Goal: Task Accomplishment & Management: Manage account settings

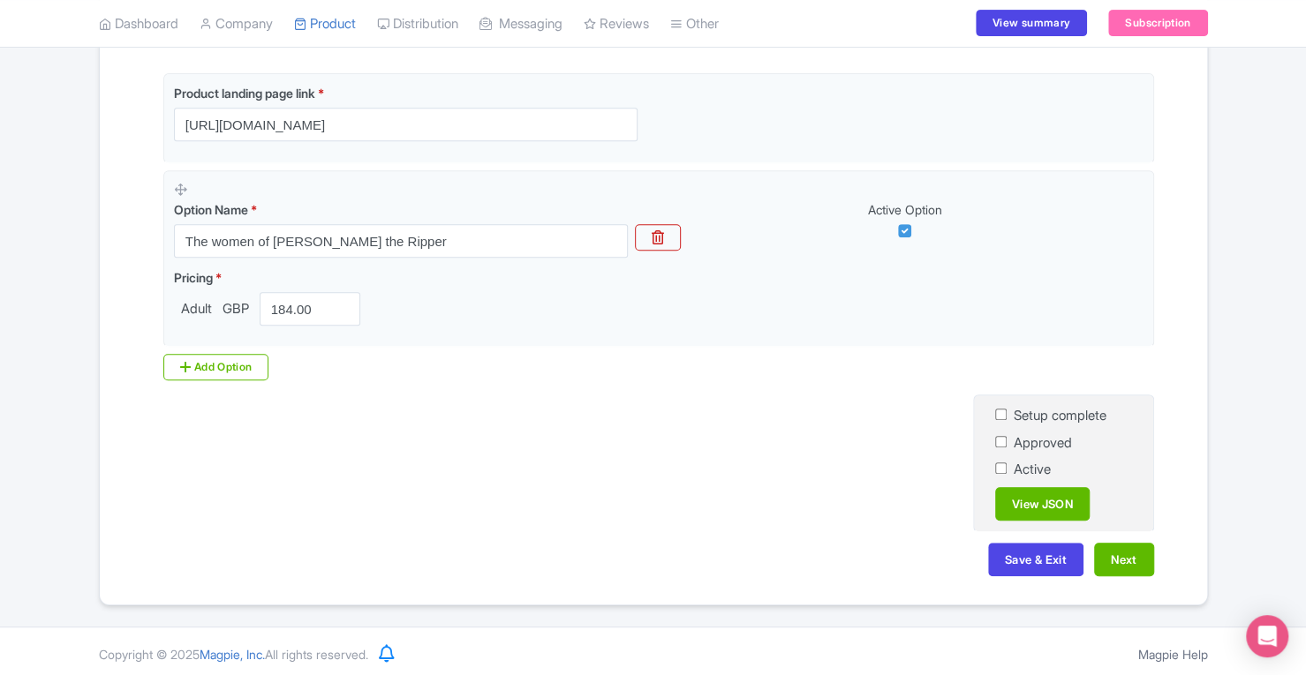
scroll to position [410, 0]
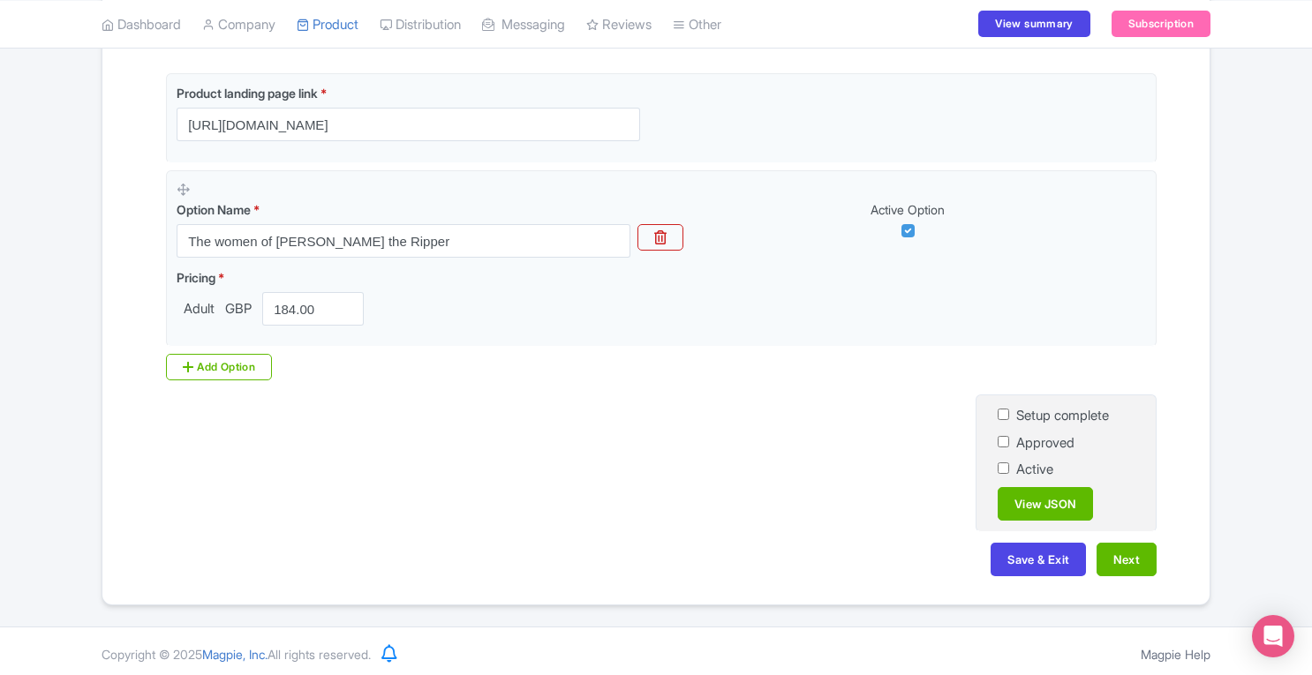
scroll to position [410, 0]
click at [1133, 557] on button "Next" at bounding box center [1126, 560] width 60 height 34
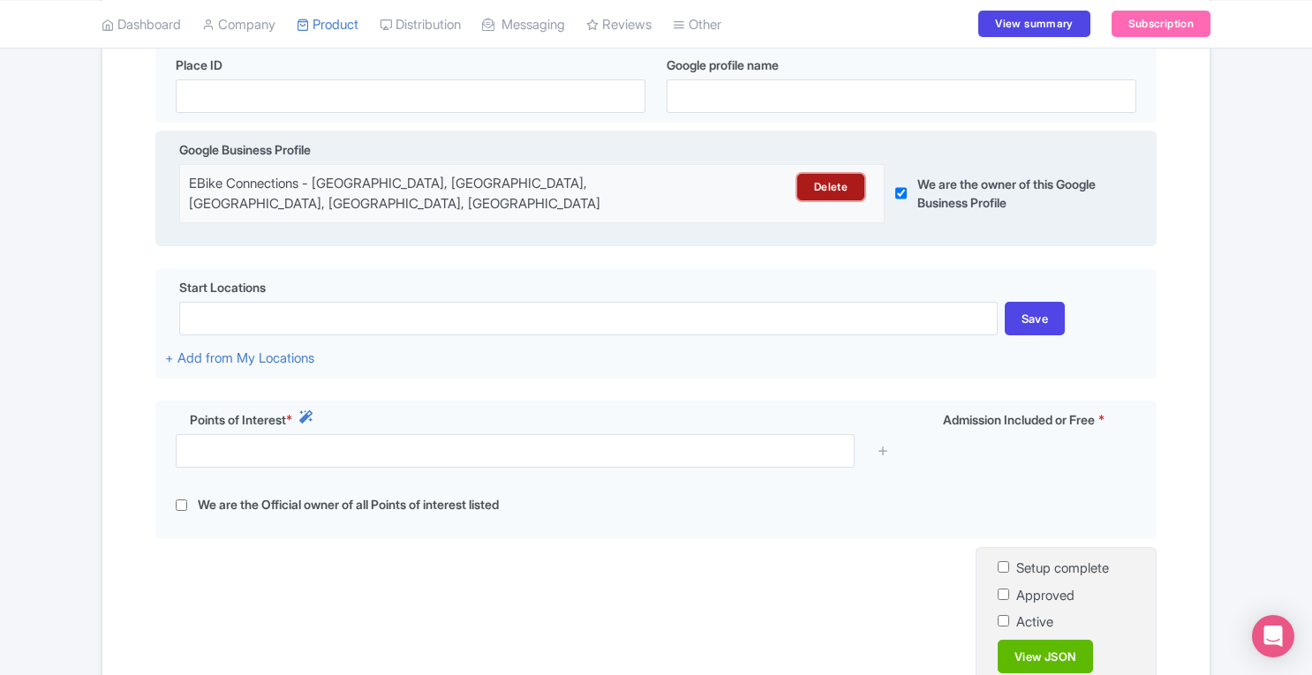
click at [812, 188] on link "Delete" at bounding box center [830, 187] width 67 height 26
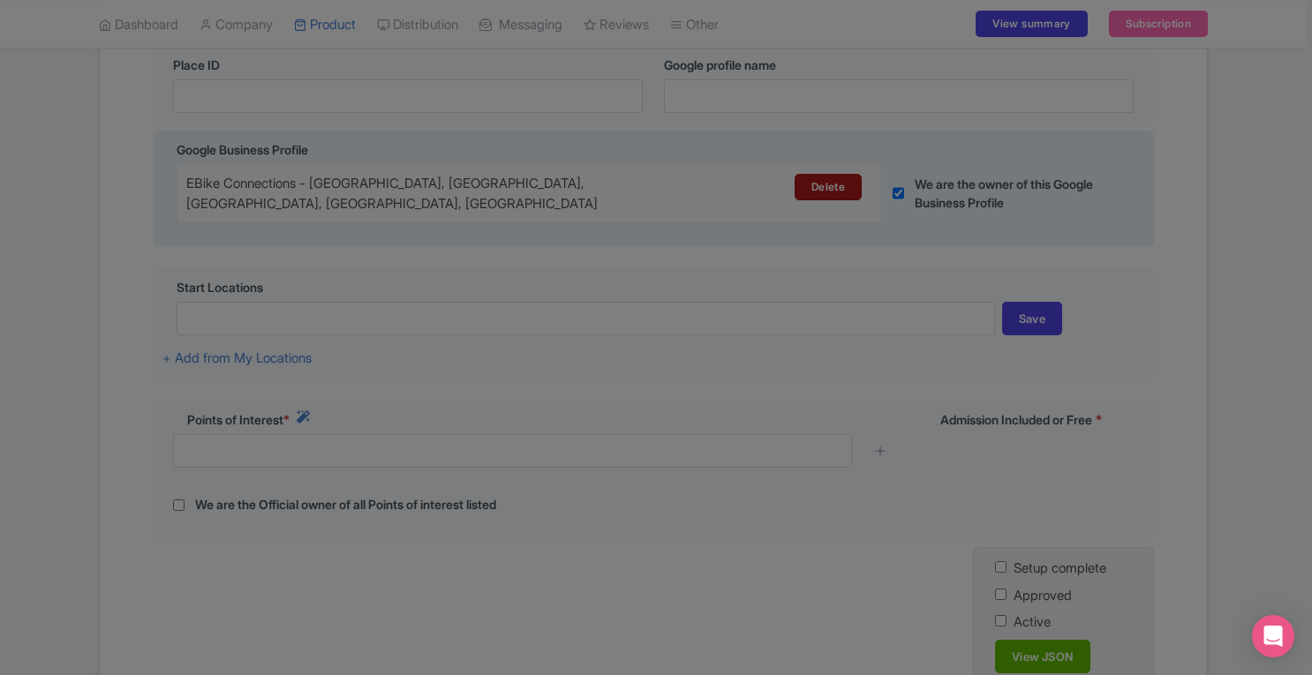
scroll to position [0, 0]
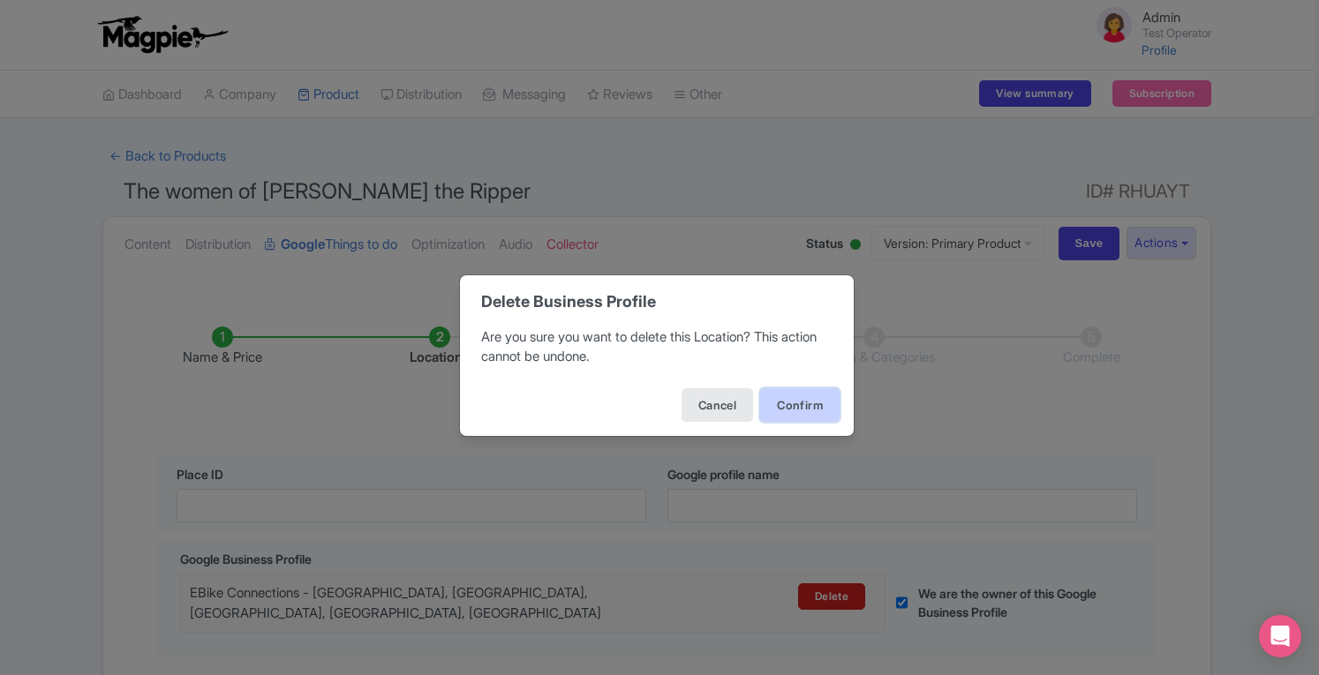
click at [798, 403] on button "Confirm" at bounding box center [799, 405] width 79 height 34
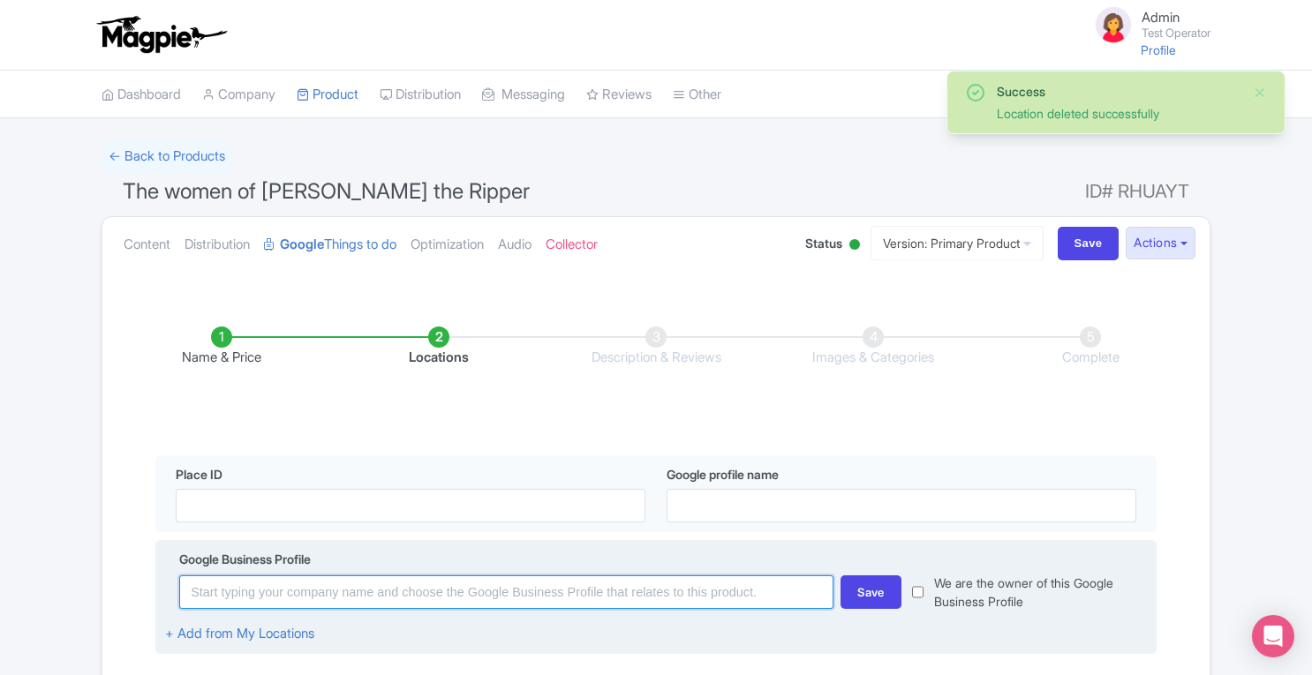
click at [561, 599] on input at bounding box center [506, 593] width 654 height 34
paste input "Food Lover Tour Barcelona - The Best Food Tour"
click at [561, 599] on input "Food Lover Tour Barcelona - The Best Food Tour" at bounding box center [506, 593] width 654 height 34
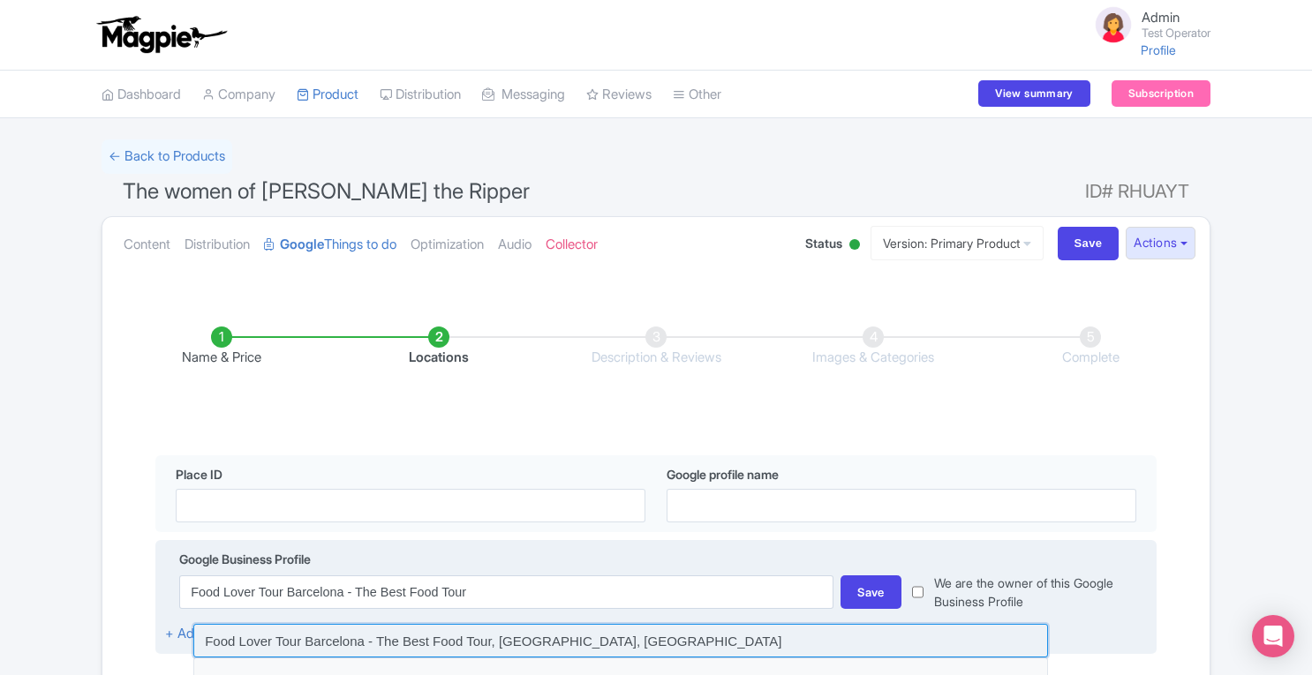
click at [617, 647] on input at bounding box center [620, 641] width 855 height 34
type input "Food Lover Tour Barcelona - The Best Food Tour, Barcelona, Spain"
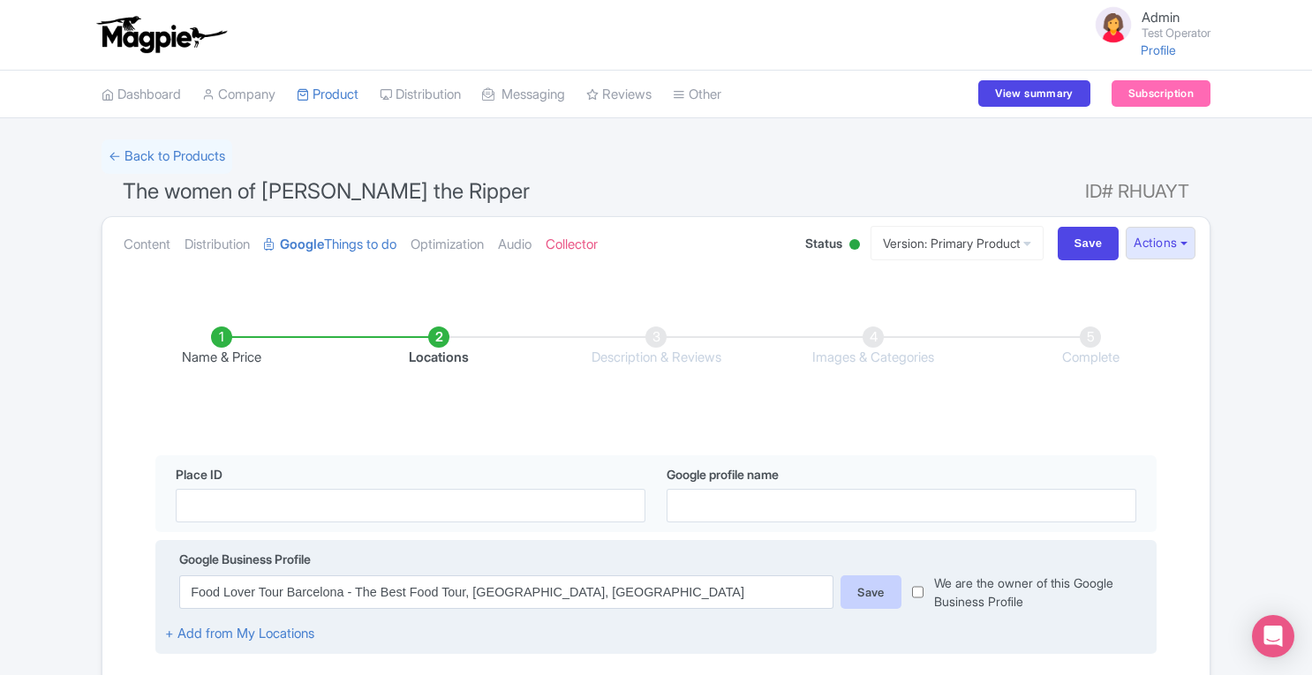
click at [868, 600] on div "Save" at bounding box center [870, 593] width 61 height 34
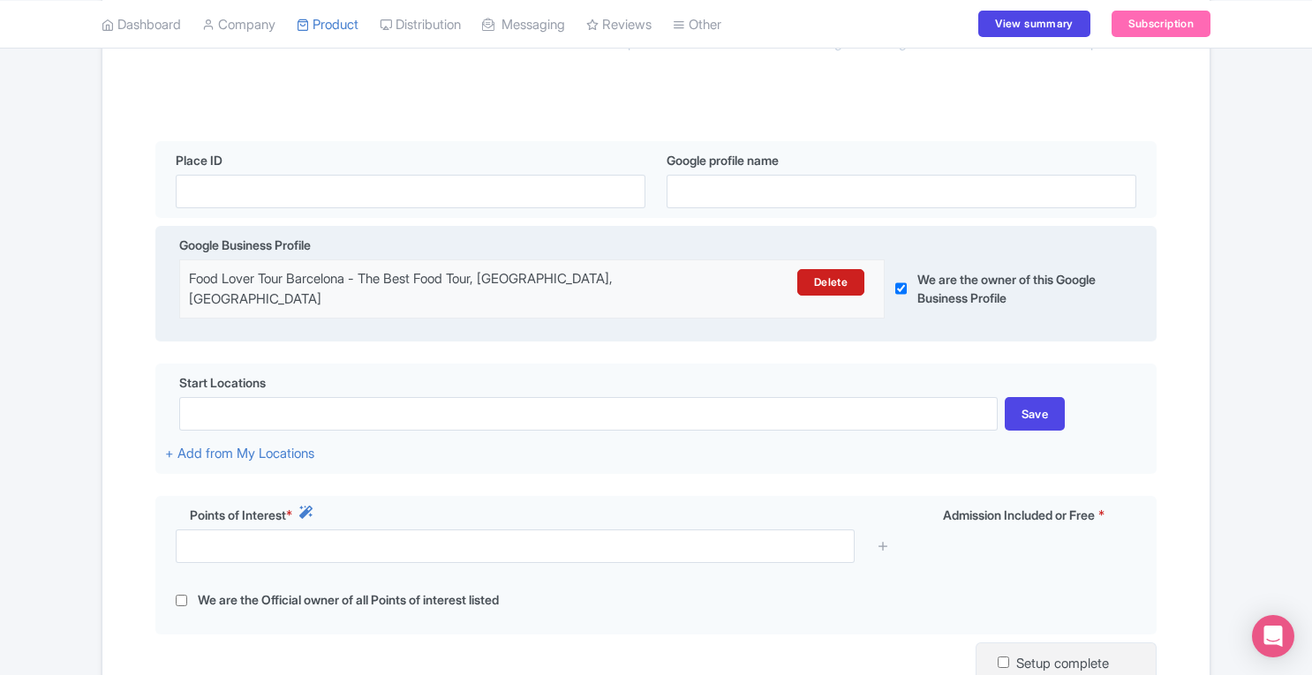
scroll to position [578, 0]
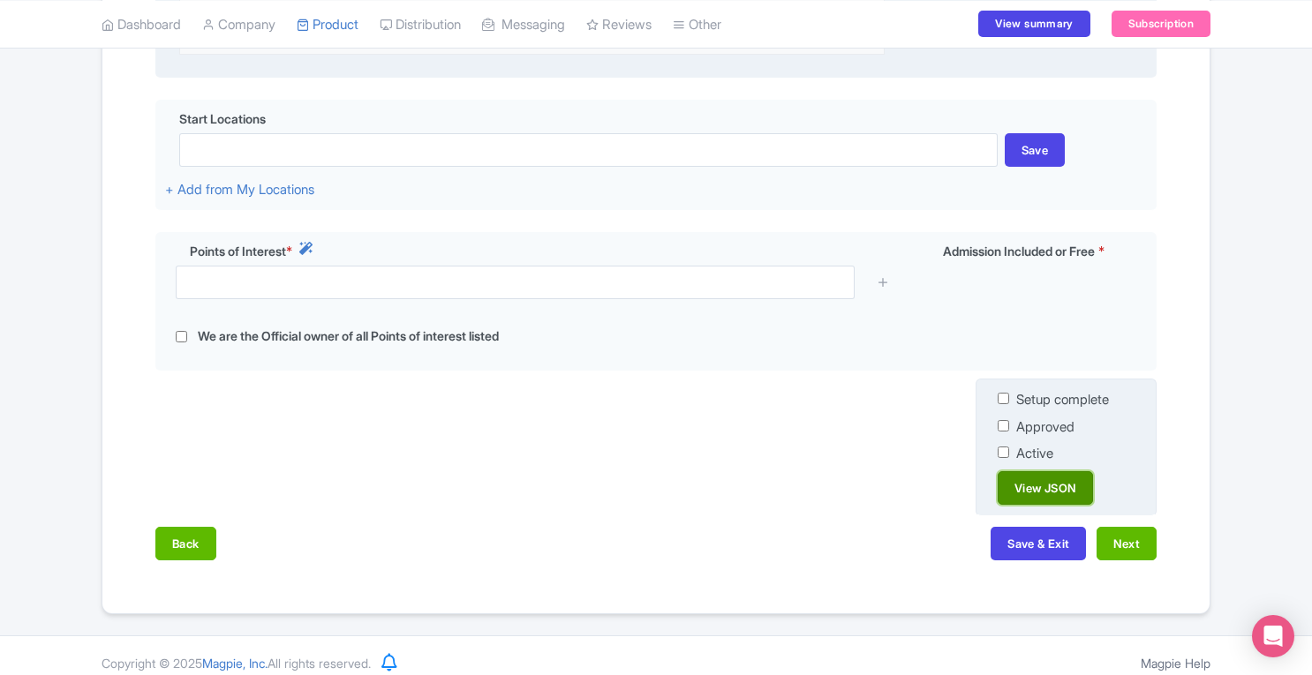
click at [1033, 471] on link "View JSON" at bounding box center [1045, 488] width 95 height 34
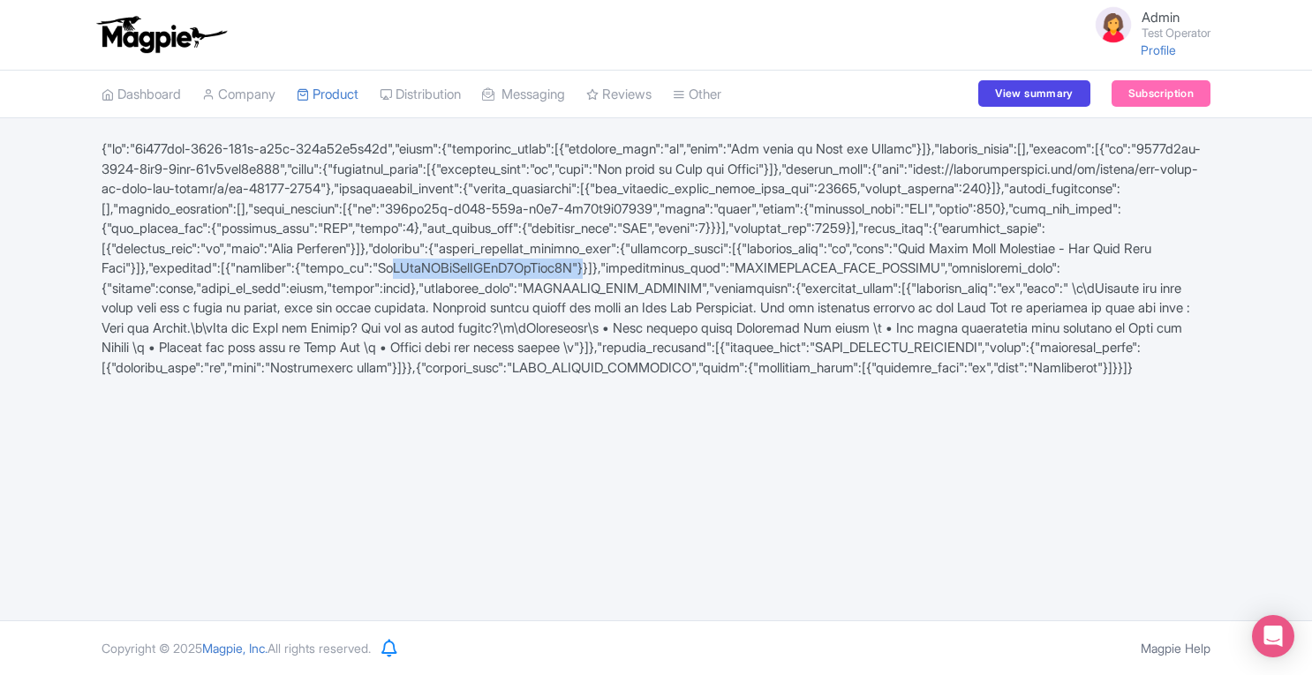
drag, startPoint x: 180, startPoint y: 287, endPoint x: 374, endPoint y: 284, distance: 194.2
click at [374, 284] on div at bounding box center [656, 258] width 1130 height 238
copy div "ChIJnfOIZuSipBIRaR8LyXegc8I"
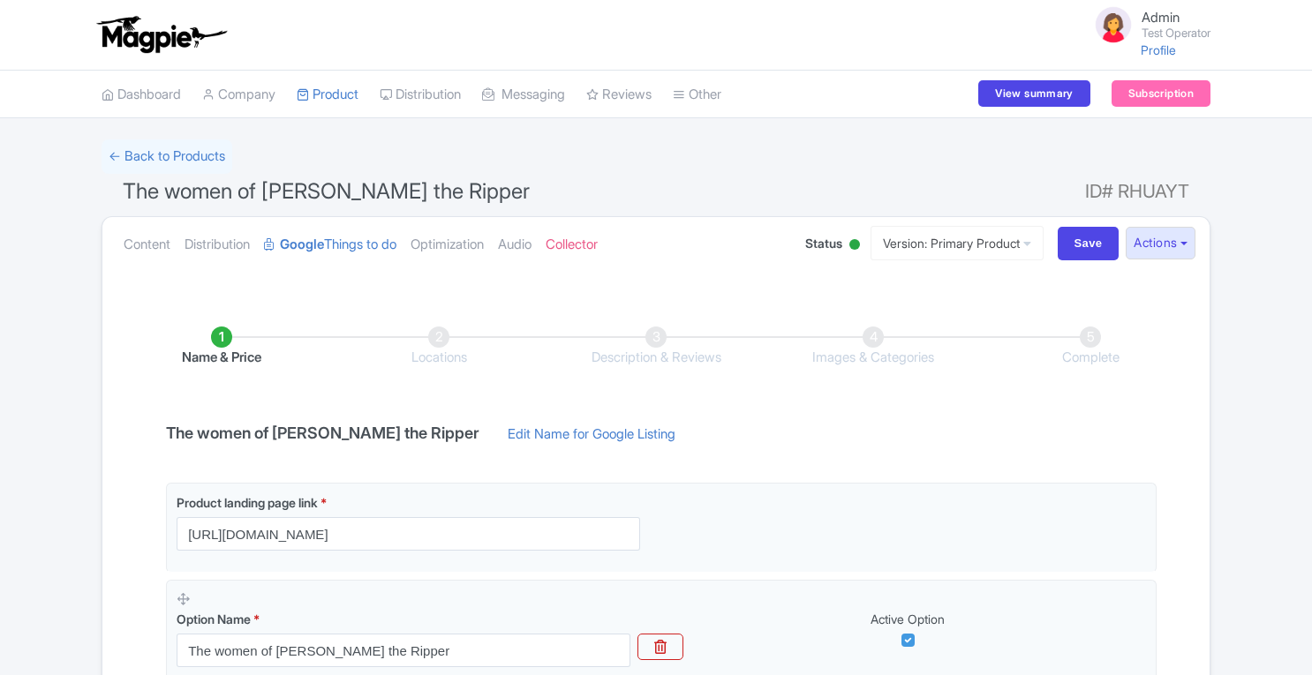
scroll to position [410, 0]
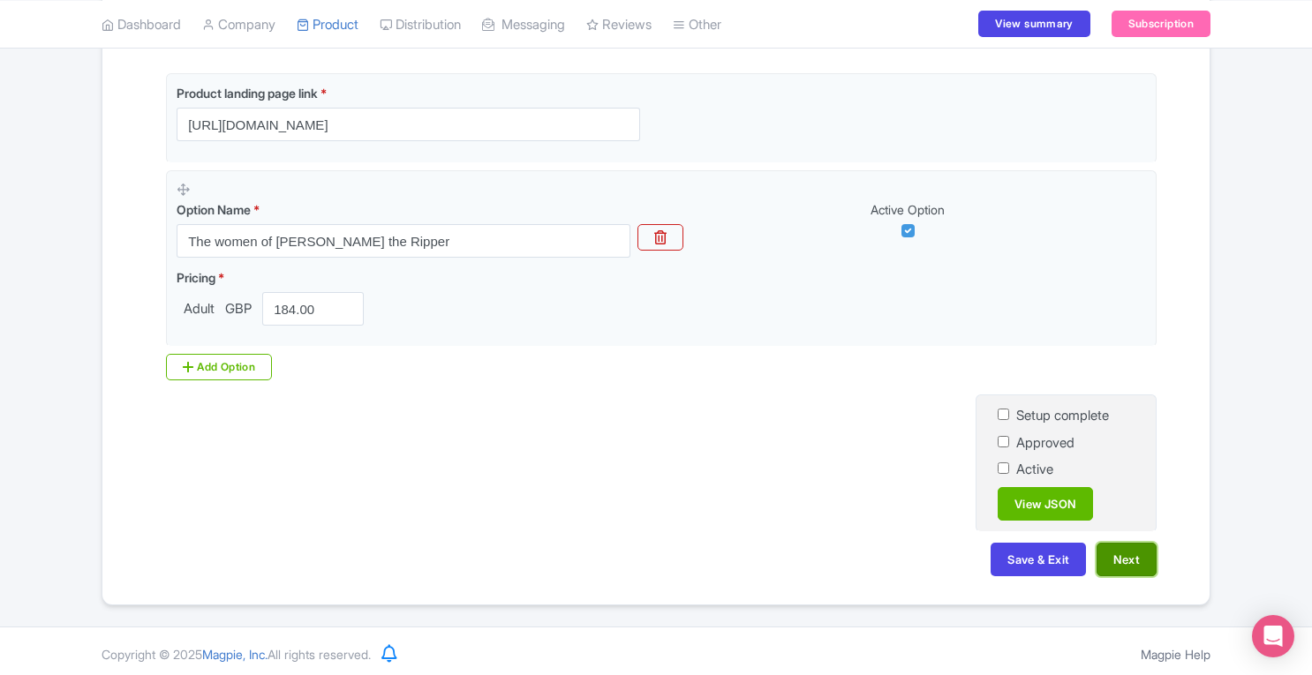
click at [1123, 565] on button "Next" at bounding box center [1126, 560] width 60 height 34
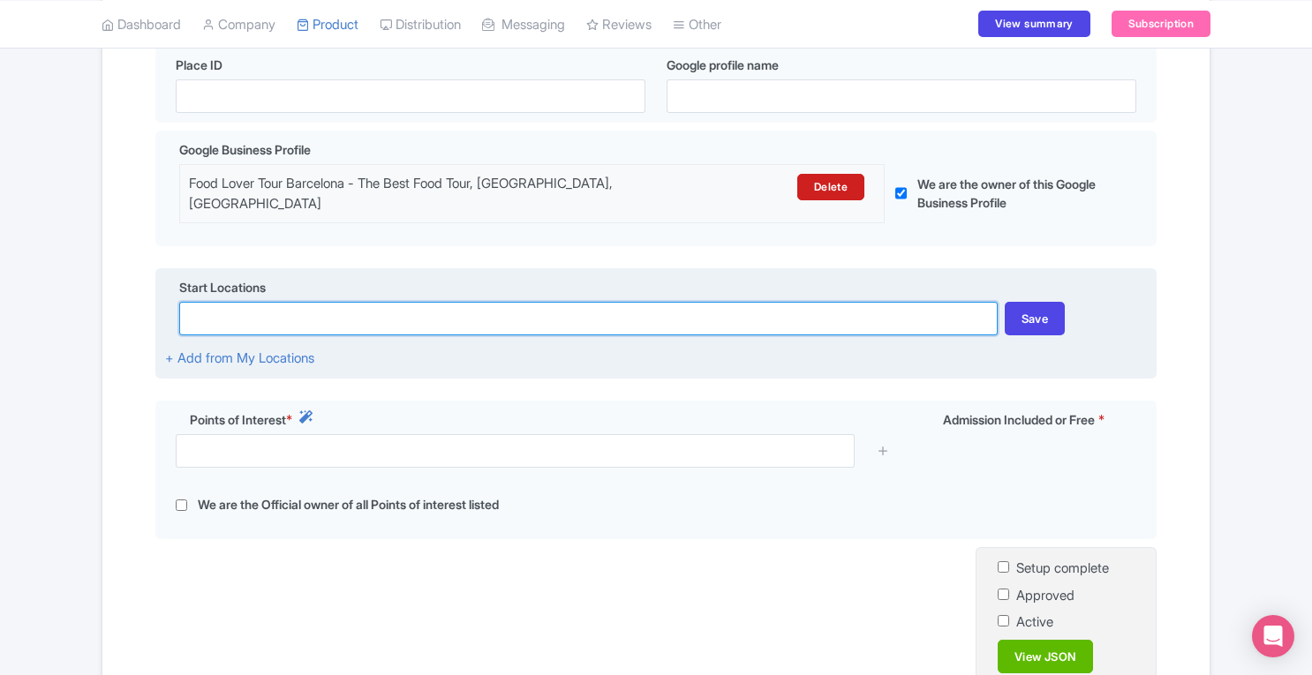
click at [461, 303] on input at bounding box center [587, 319] width 817 height 34
paste input "Hub Town Tours"
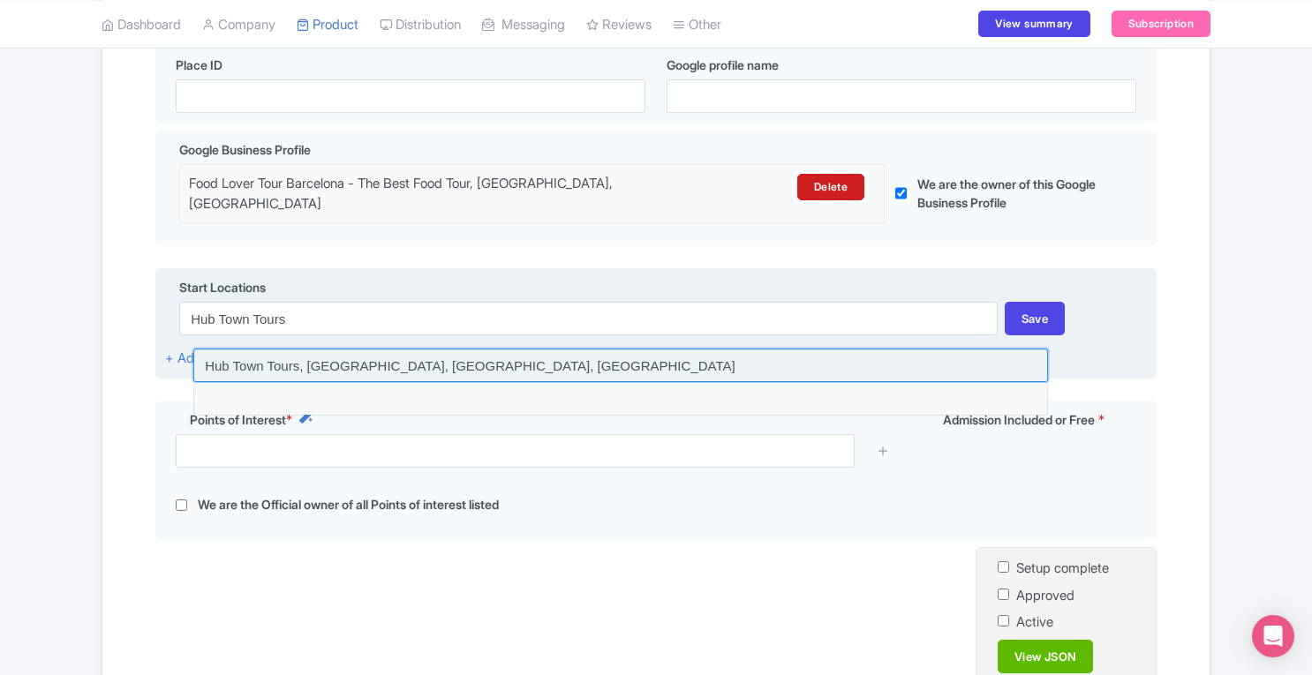
click at [431, 349] on input at bounding box center [620, 366] width 855 height 34
type input "Hub Town Tours, [GEOGRAPHIC_DATA], [GEOGRAPHIC_DATA], [GEOGRAPHIC_DATA]"
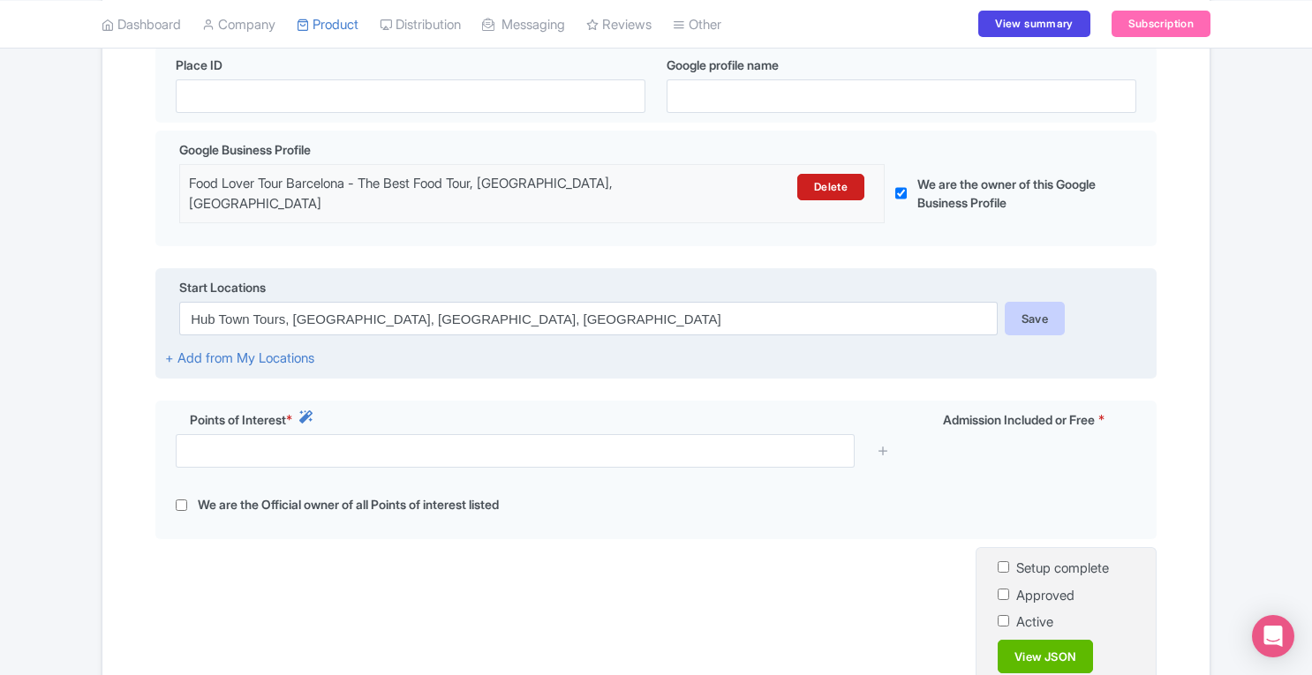
click at [1023, 302] on div "Save" at bounding box center [1035, 319] width 61 height 34
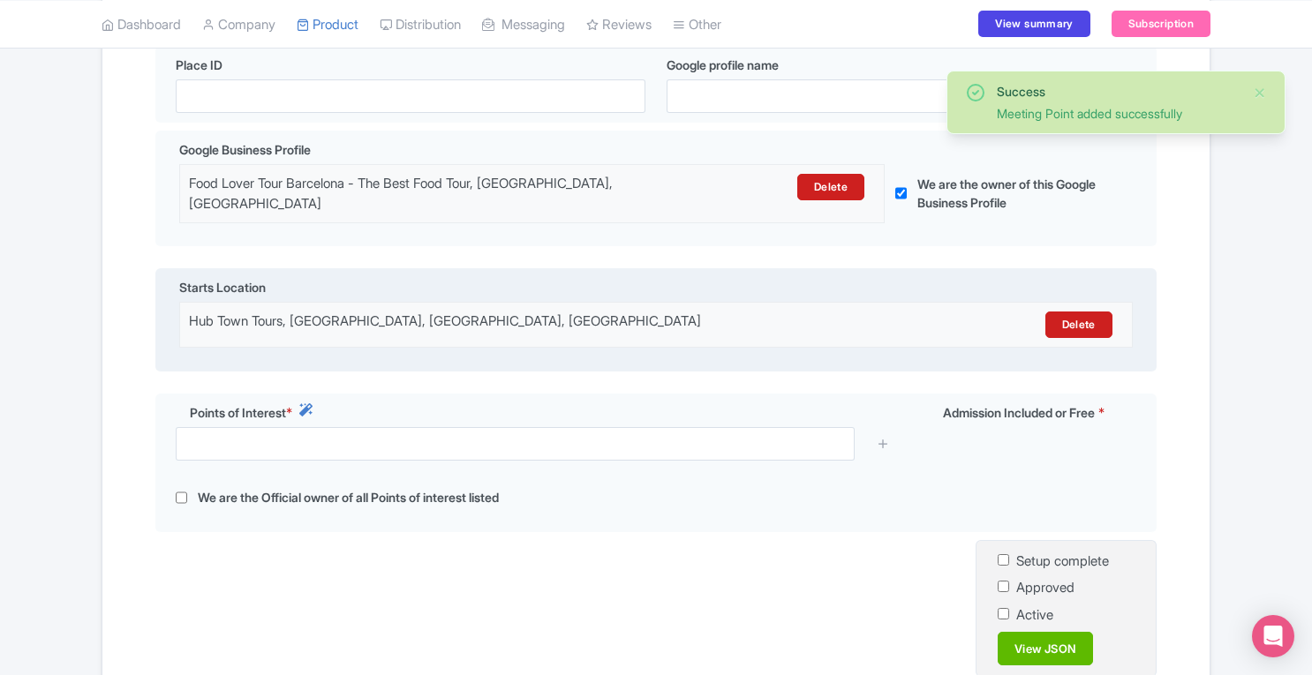
scroll to position [569, 0]
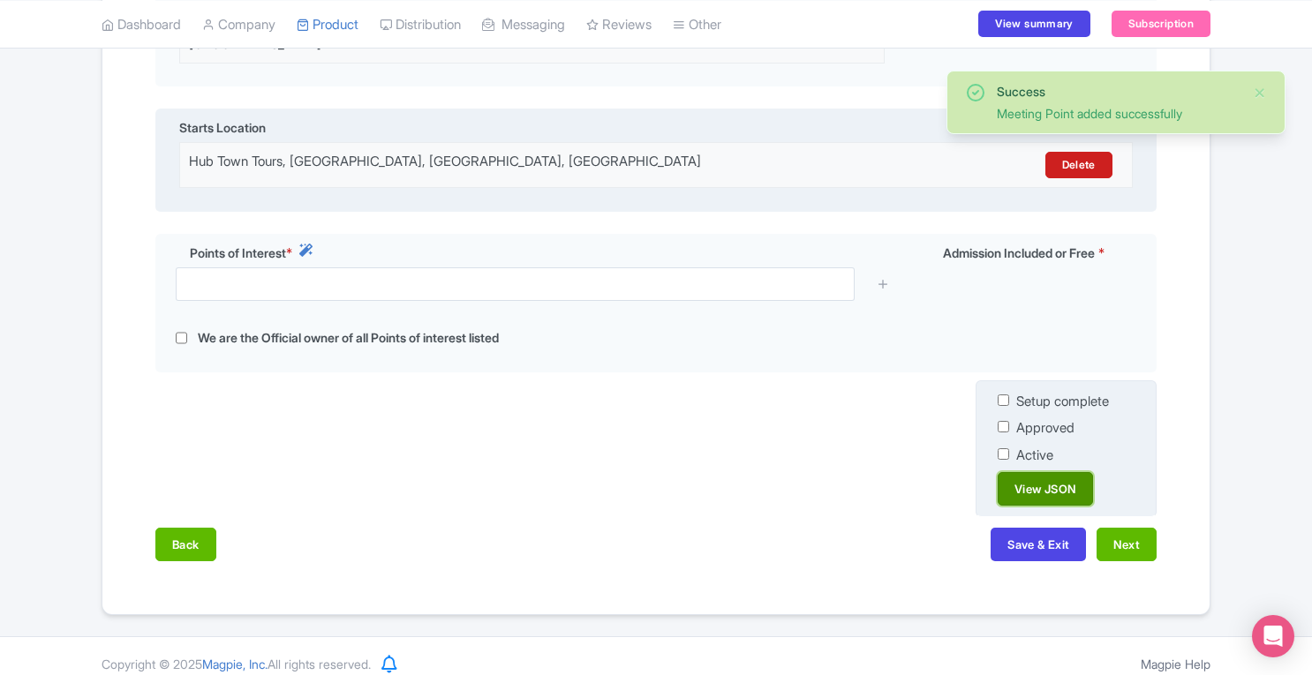
click at [1038, 480] on link "View JSON" at bounding box center [1045, 489] width 95 height 34
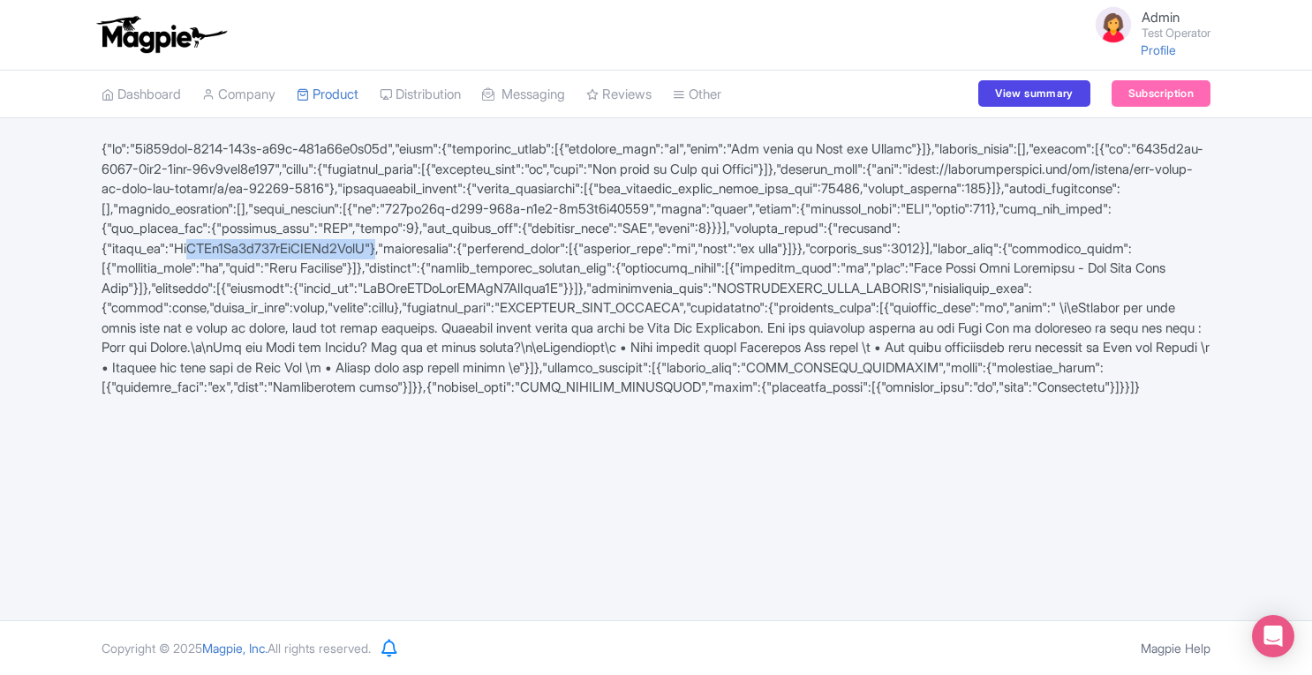
drag, startPoint x: 589, startPoint y: 248, endPoint x: 809, endPoint y: 250, distance: 220.7
click at [809, 250] on div at bounding box center [656, 268] width 1130 height 259
copy div "ChIJYz1Qd7p744kRwGRASe9BwgQ"
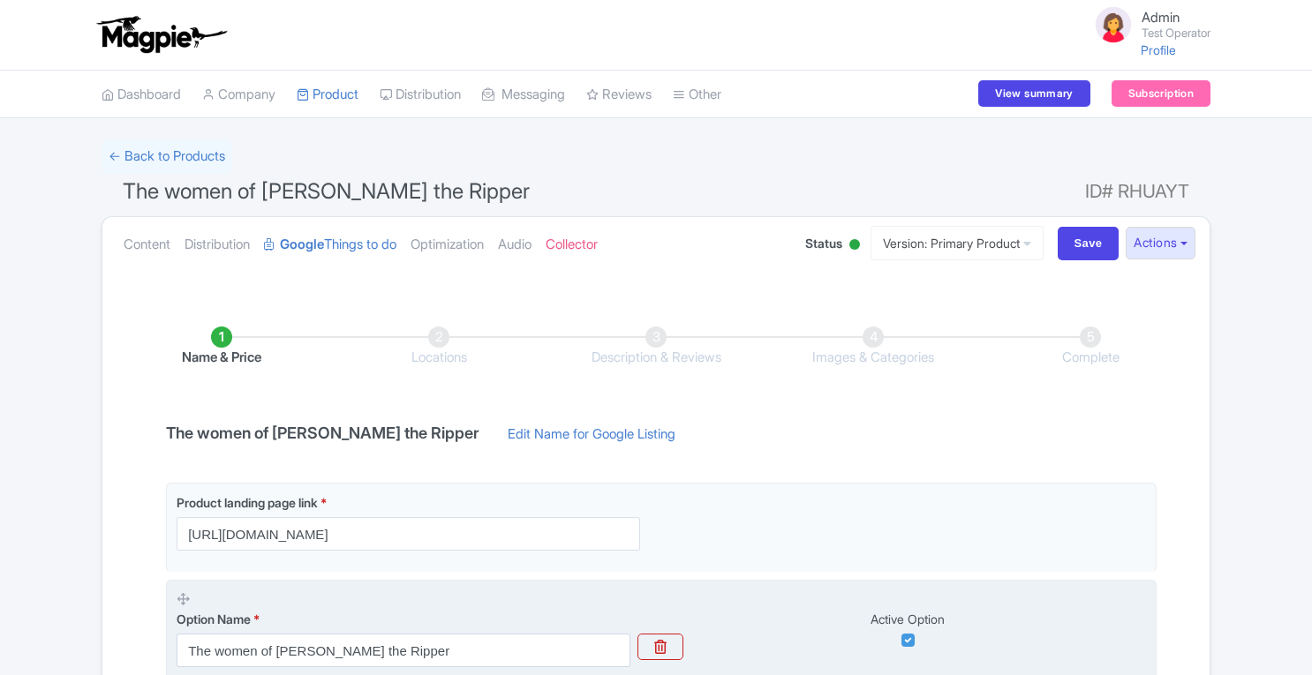
scroll to position [410, 0]
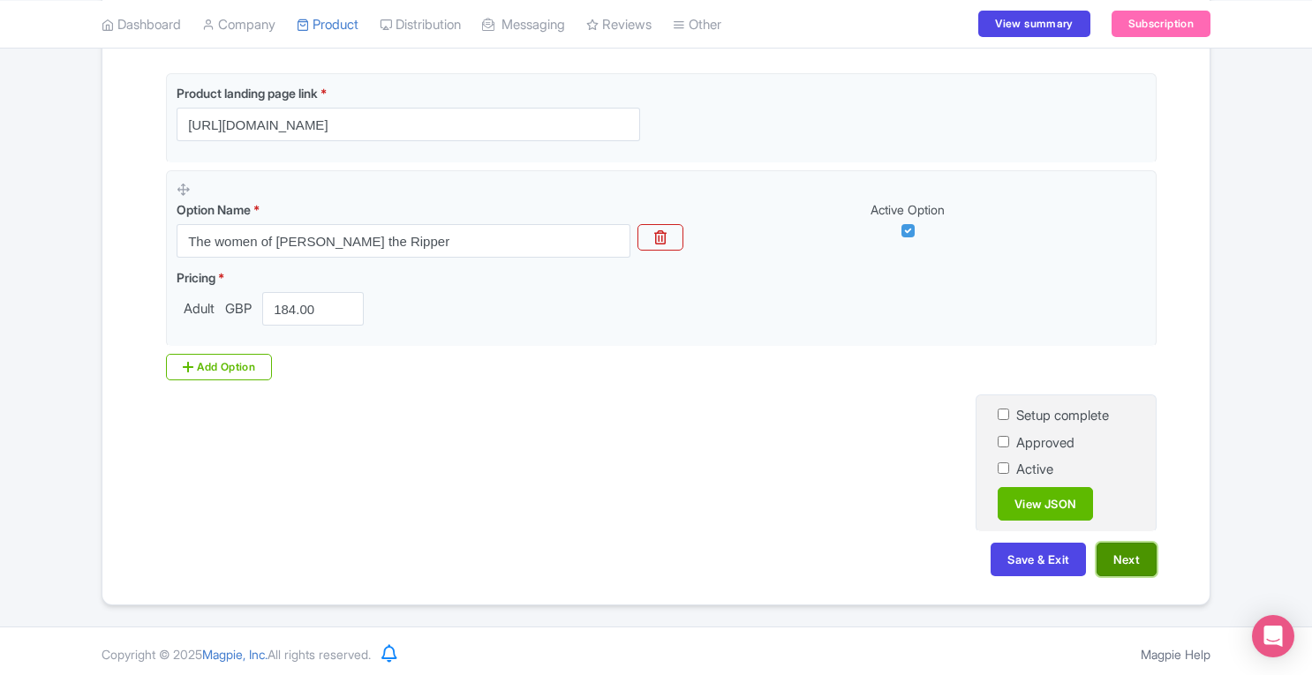
click at [1119, 549] on button "Next" at bounding box center [1126, 560] width 60 height 34
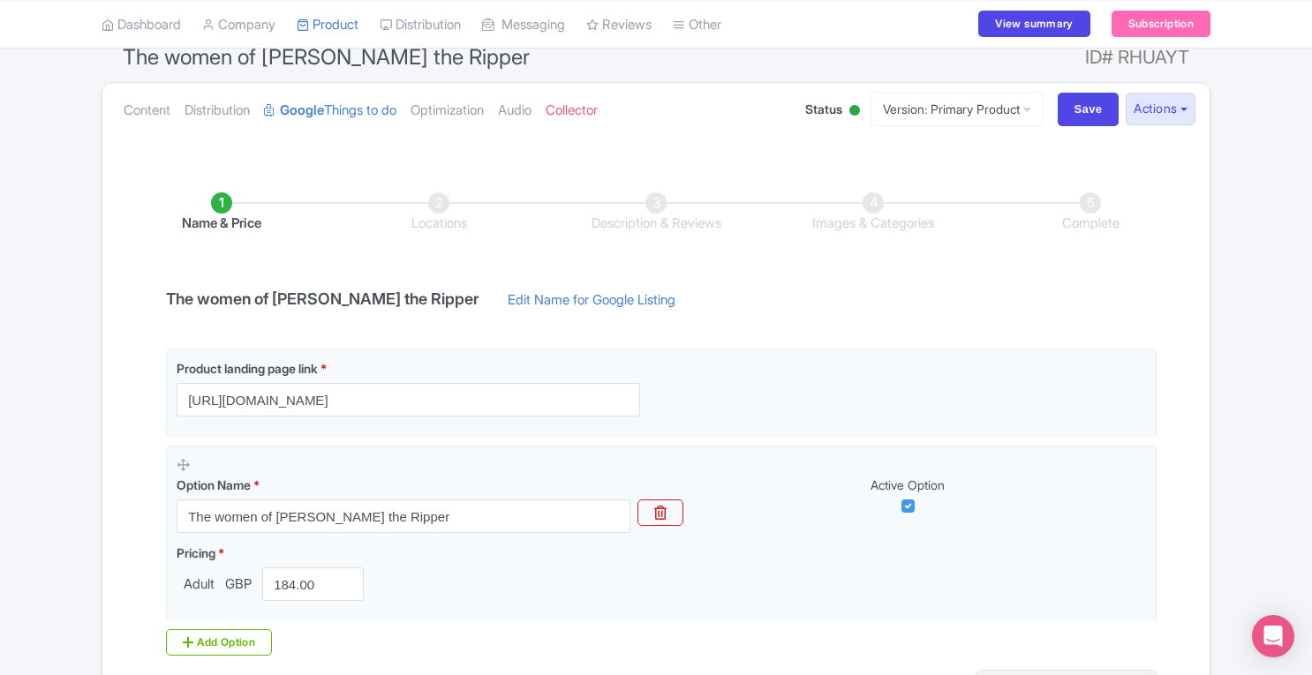
scroll to position [126, 0]
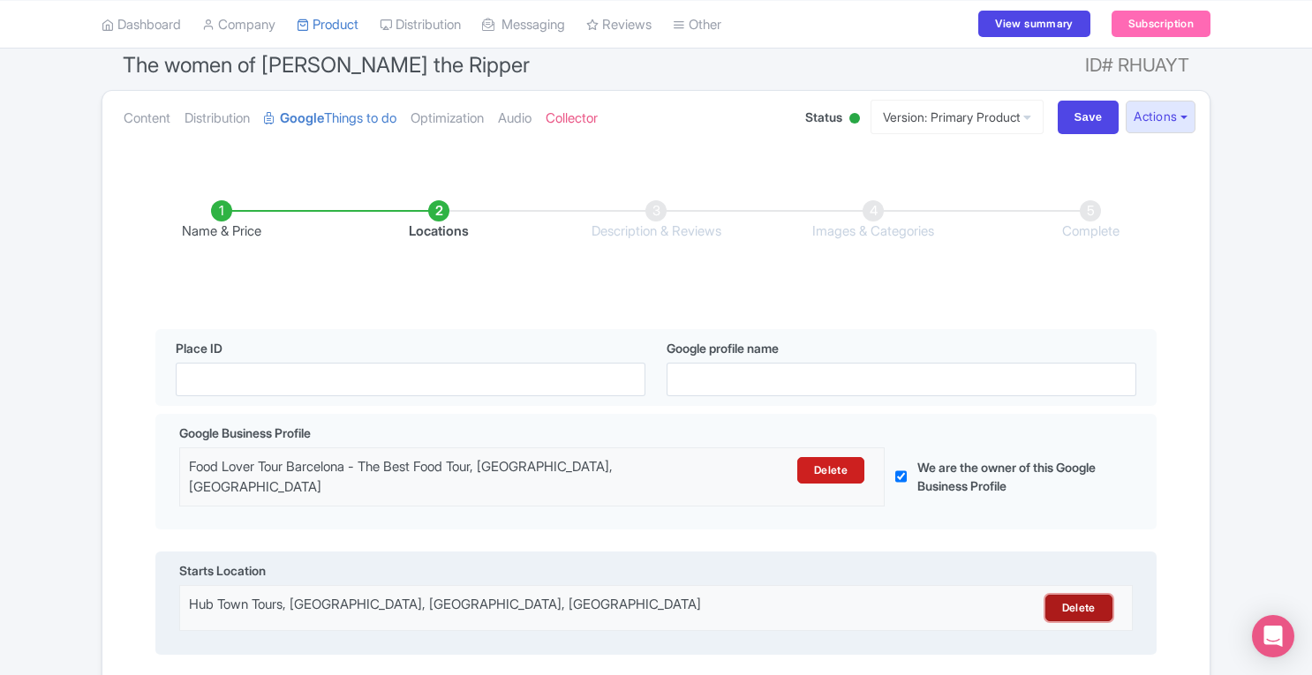
click at [1070, 595] on link "Delete" at bounding box center [1078, 608] width 67 height 26
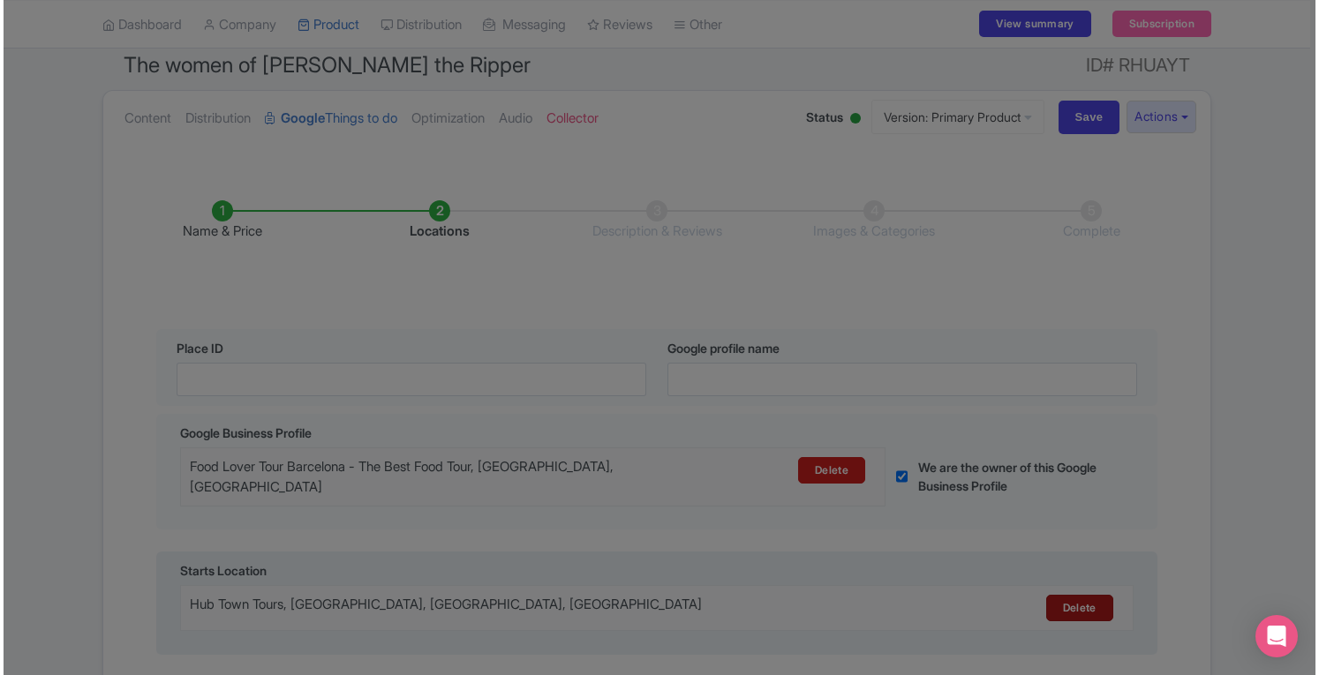
scroll to position [0, 0]
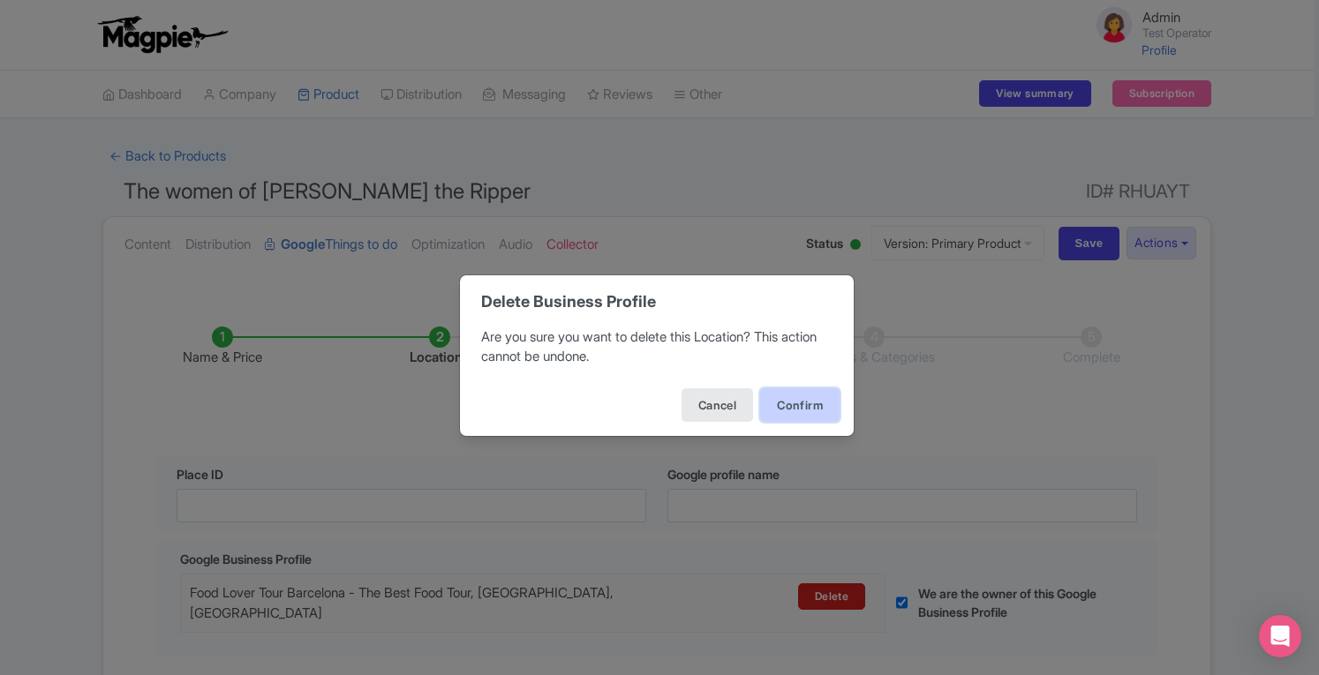
click at [779, 407] on button "Confirm" at bounding box center [799, 405] width 79 height 34
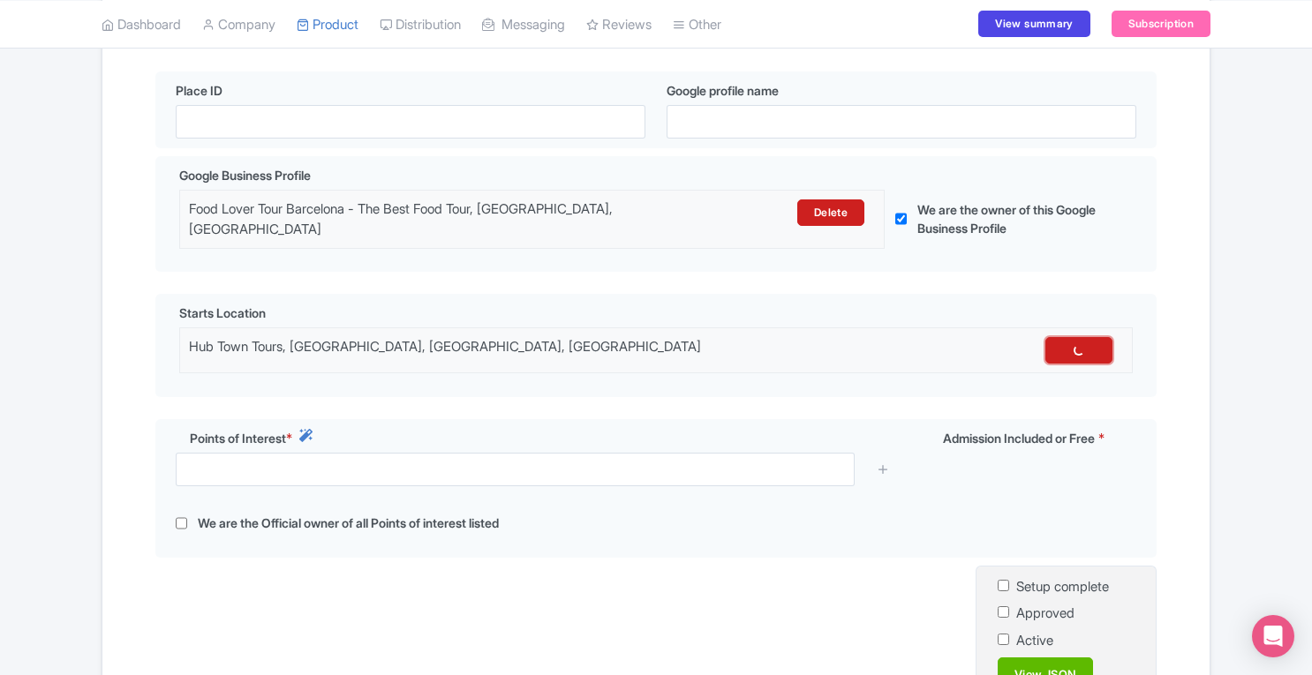
scroll to position [417, 0]
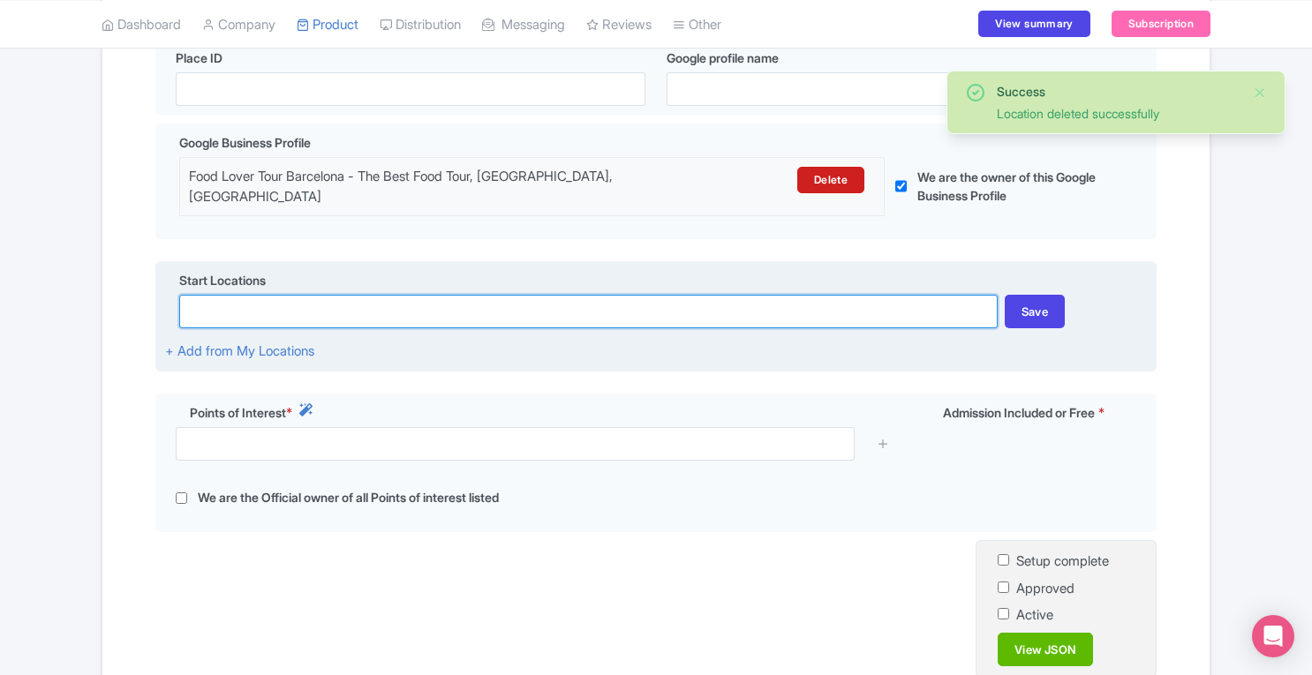
click at [610, 301] on input at bounding box center [587, 312] width 817 height 34
paste input "Terrific Boat Charters"
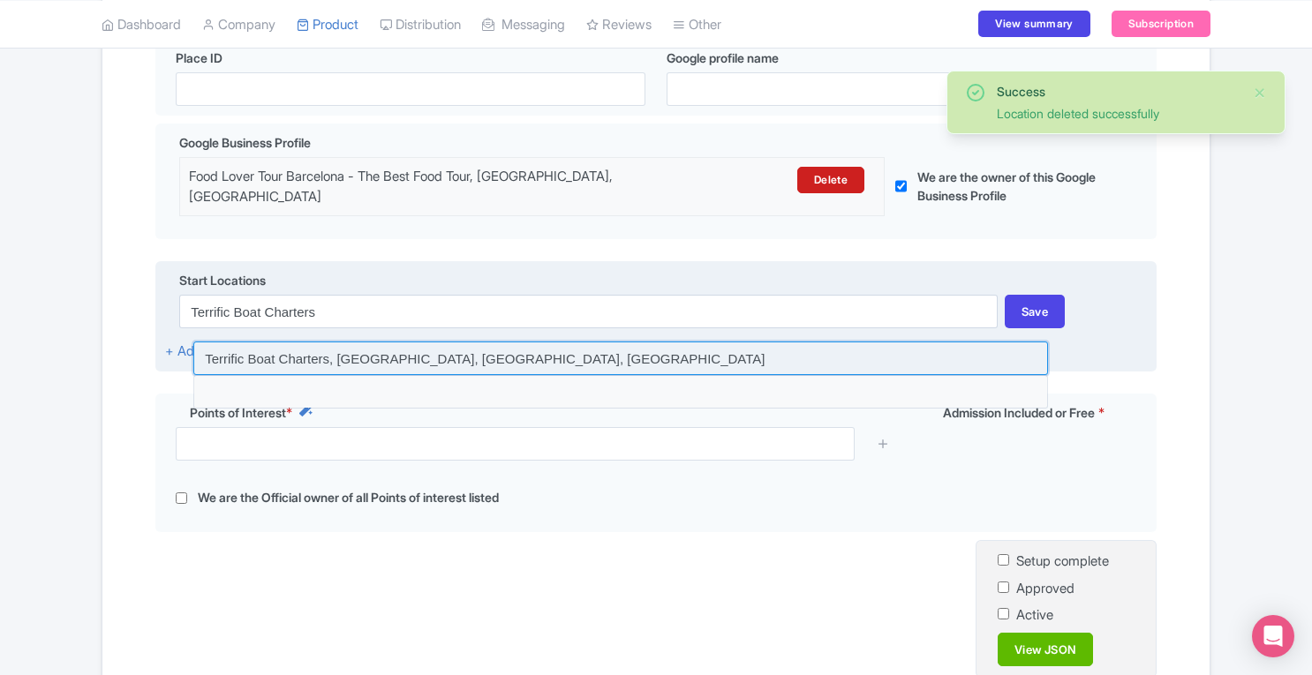
click at [475, 347] on input at bounding box center [620, 359] width 855 height 34
type input "Terrific Boat Charters, [GEOGRAPHIC_DATA], [GEOGRAPHIC_DATA], [GEOGRAPHIC_DATA]"
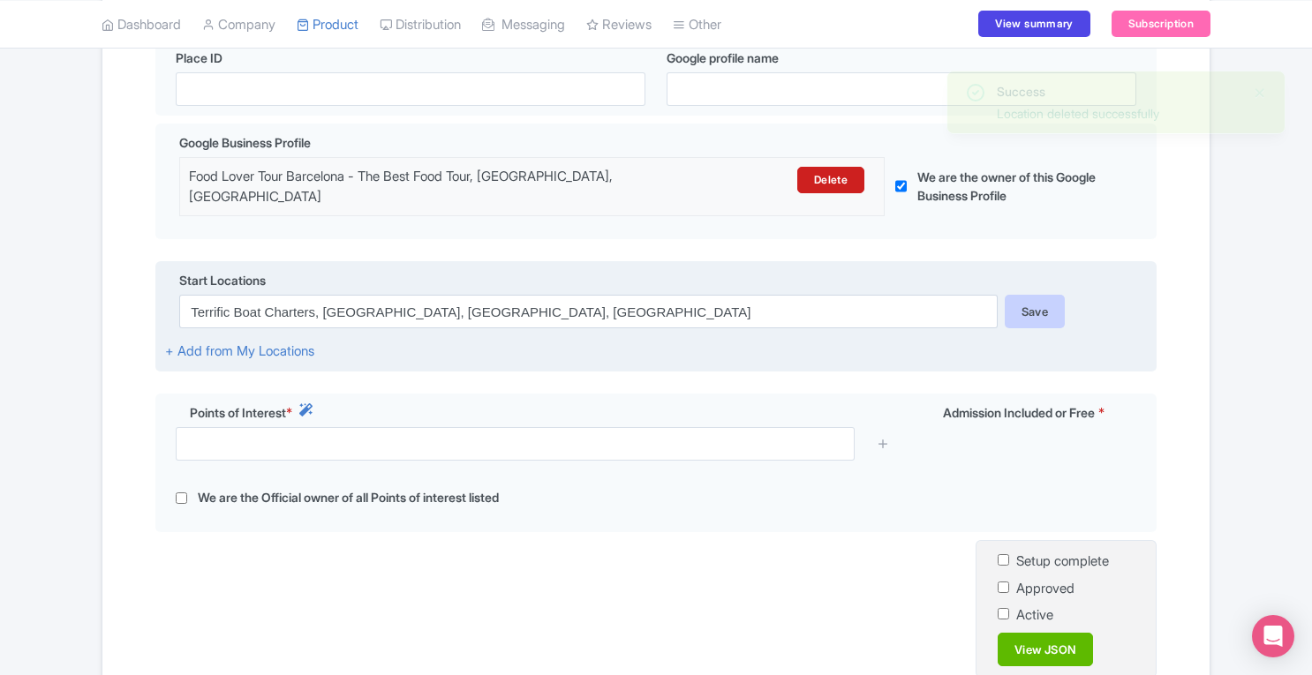
click at [1035, 305] on div "Save" at bounding box center [1035, 312] width 61 height 34
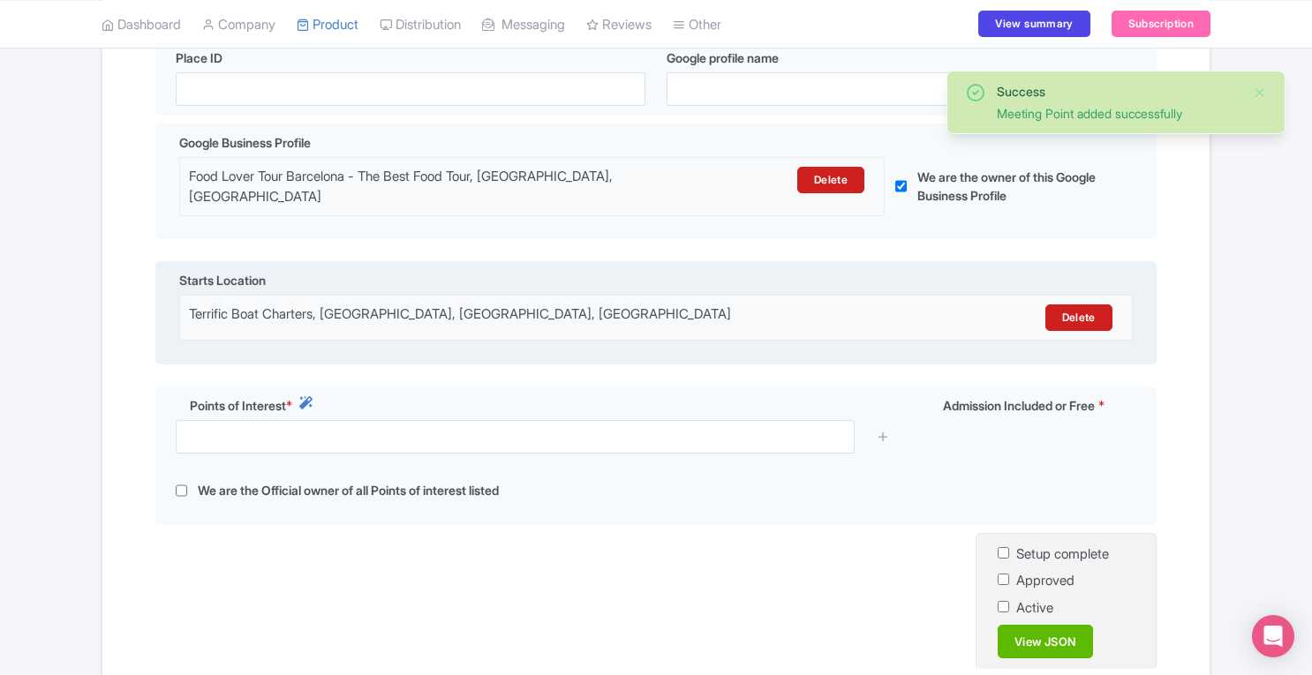
scroll to position [569, 0]
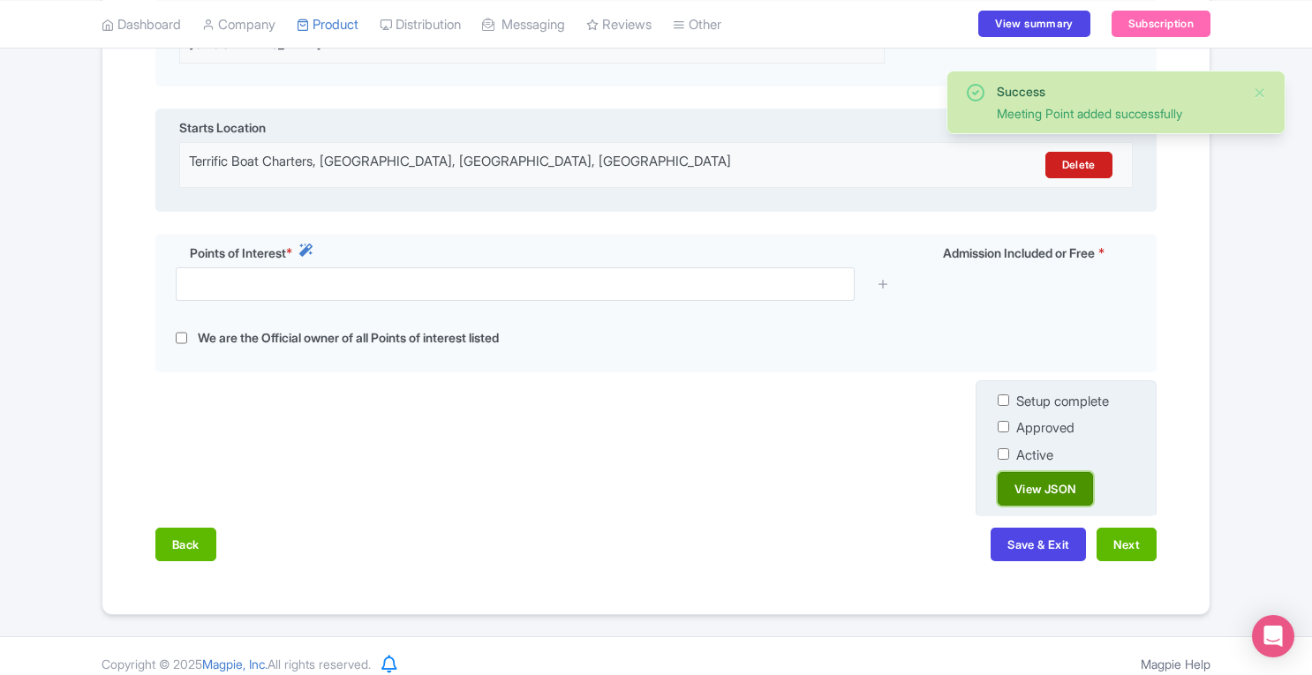
click at [1038, 486] on link "View JSON" at bounding box center [1045, 489] width 95 height 34
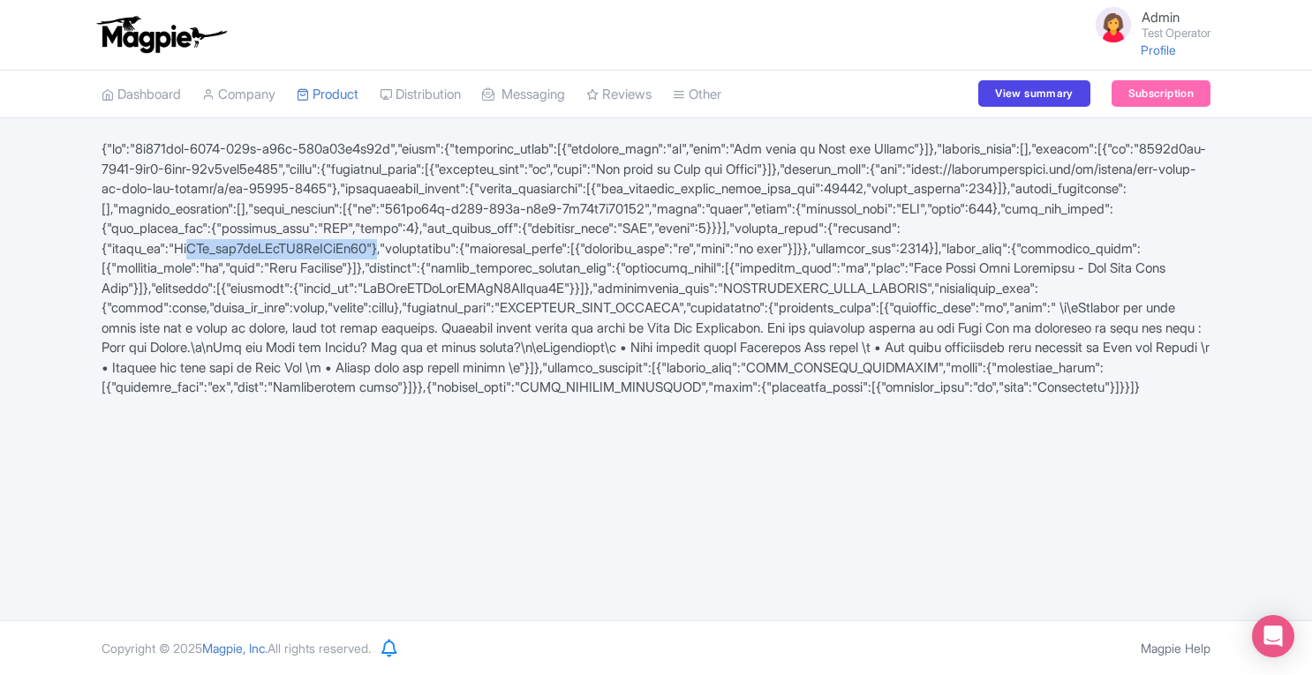
drag, startPoint x: 588, startPoint y: 248, endPoint x: 803, endPoint y: 252, distance: 215.4
click at [803, 252] on div at bounding box center [656, 268] width 1130 height 259
copy div "ChIJs_vhs2fuDSwRF2NyUOsTm44"
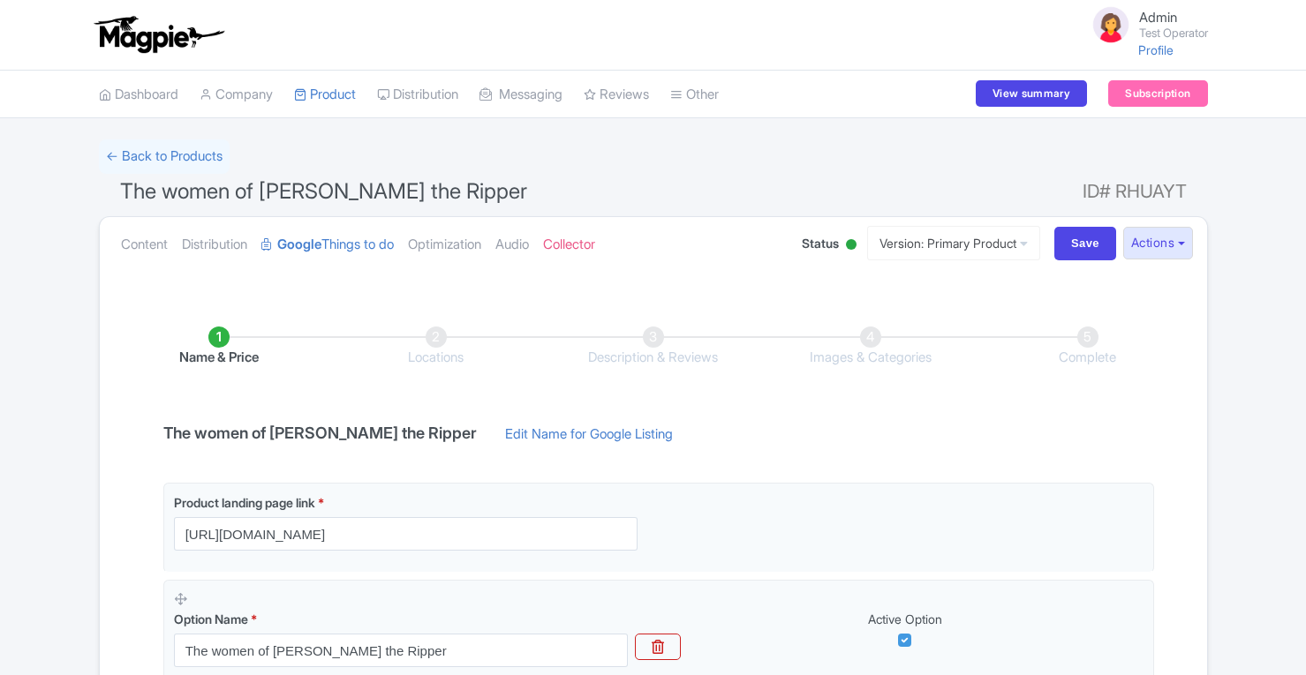
scroll to position [569, 0]
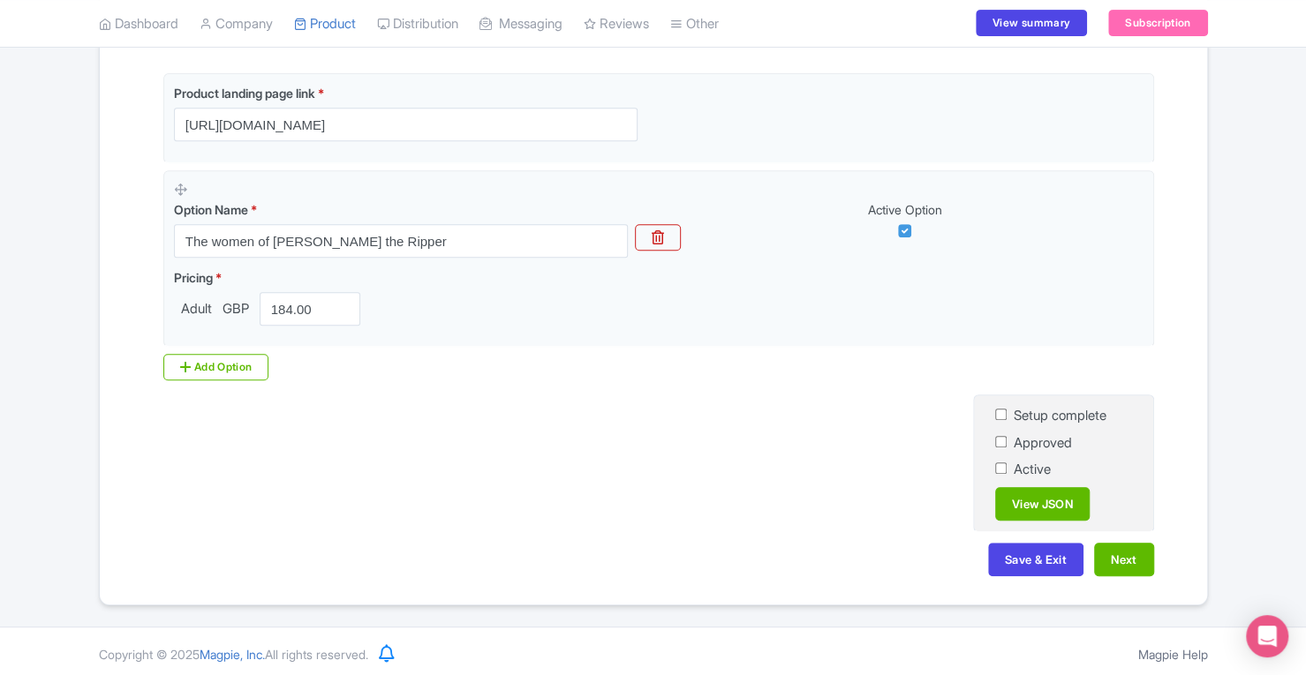
scroll to position [569, 0]
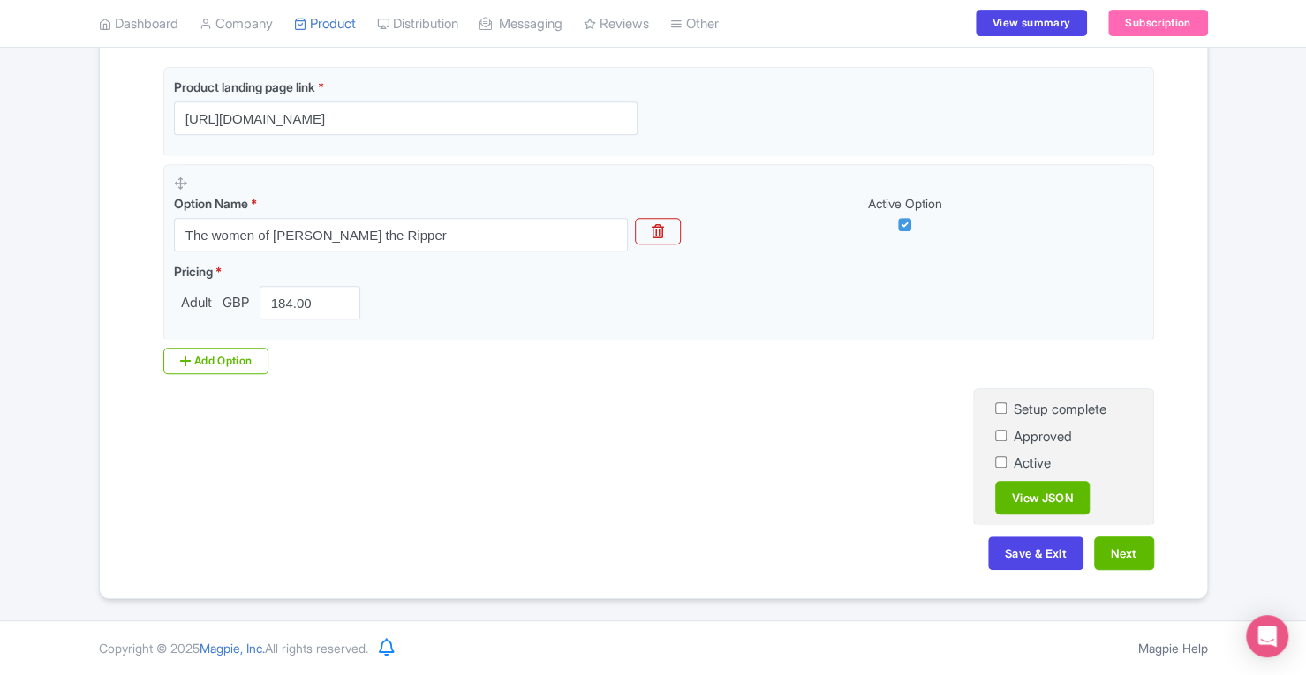
click at [0, 0] on div "Submit" at bounding box center [0, 0] width 0 height 0
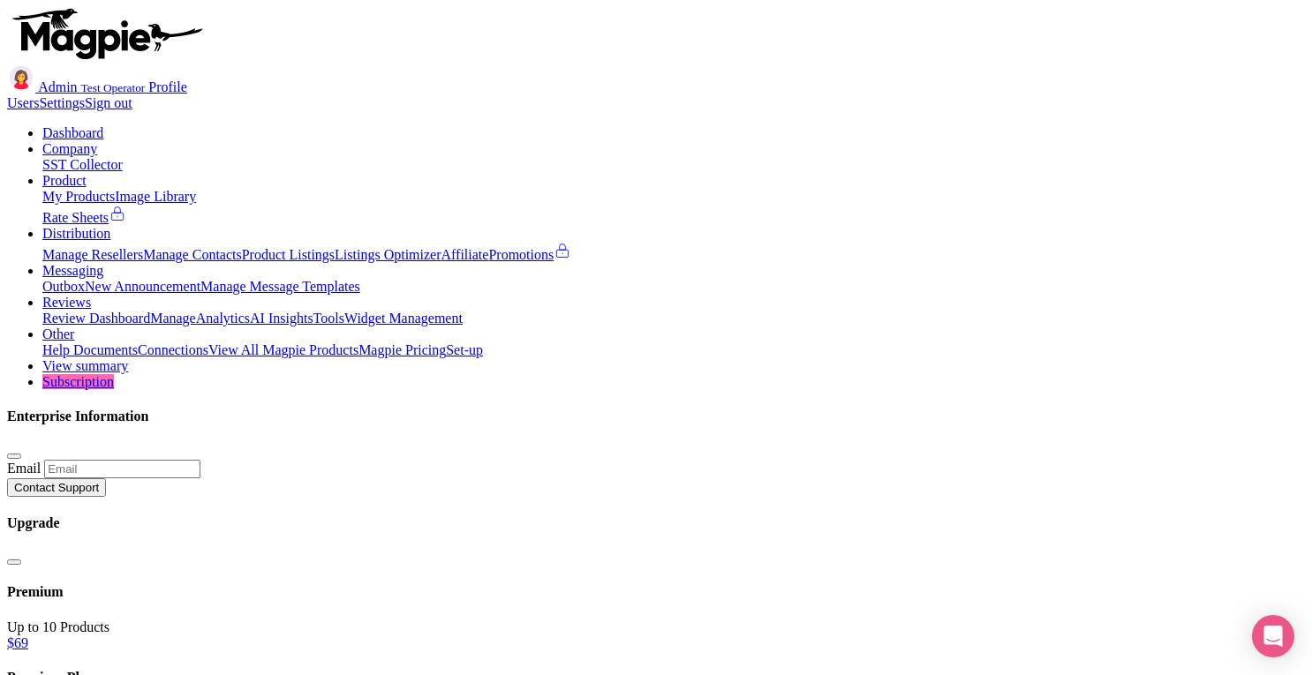
scroll to position [410, 0]
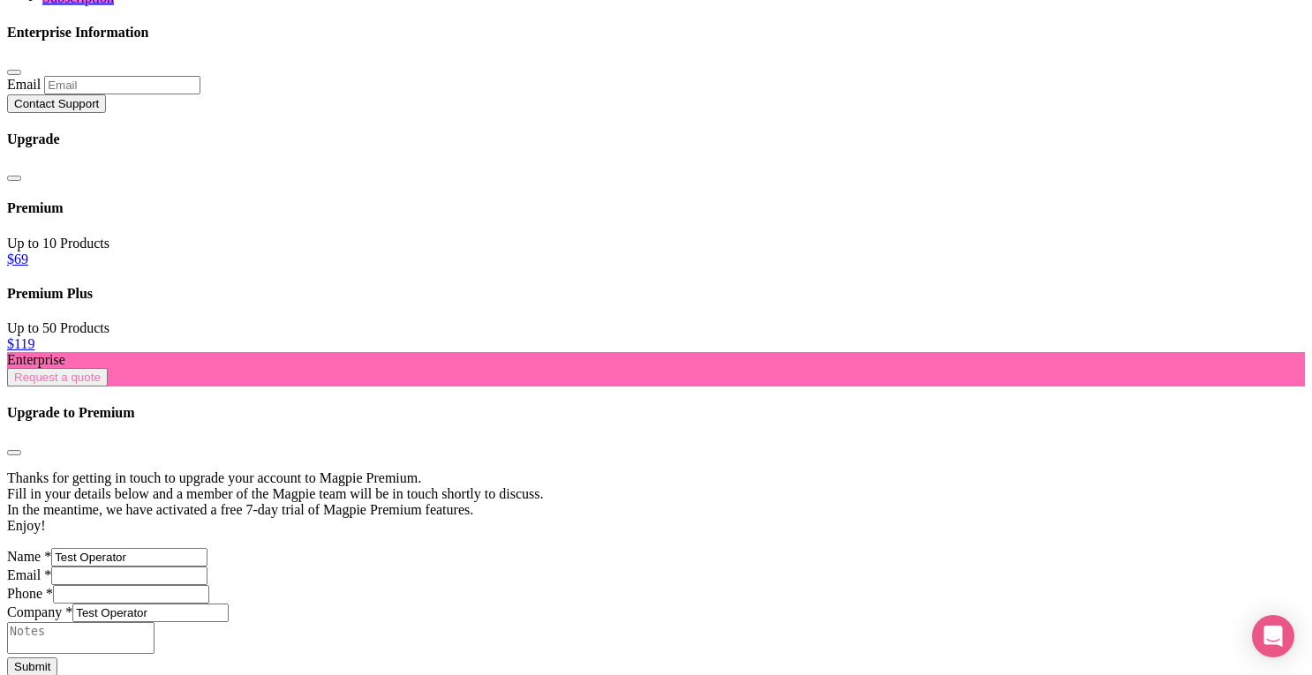
paste input "Milwaukee Food Tours"
type input "Milwaukee Food Tours"
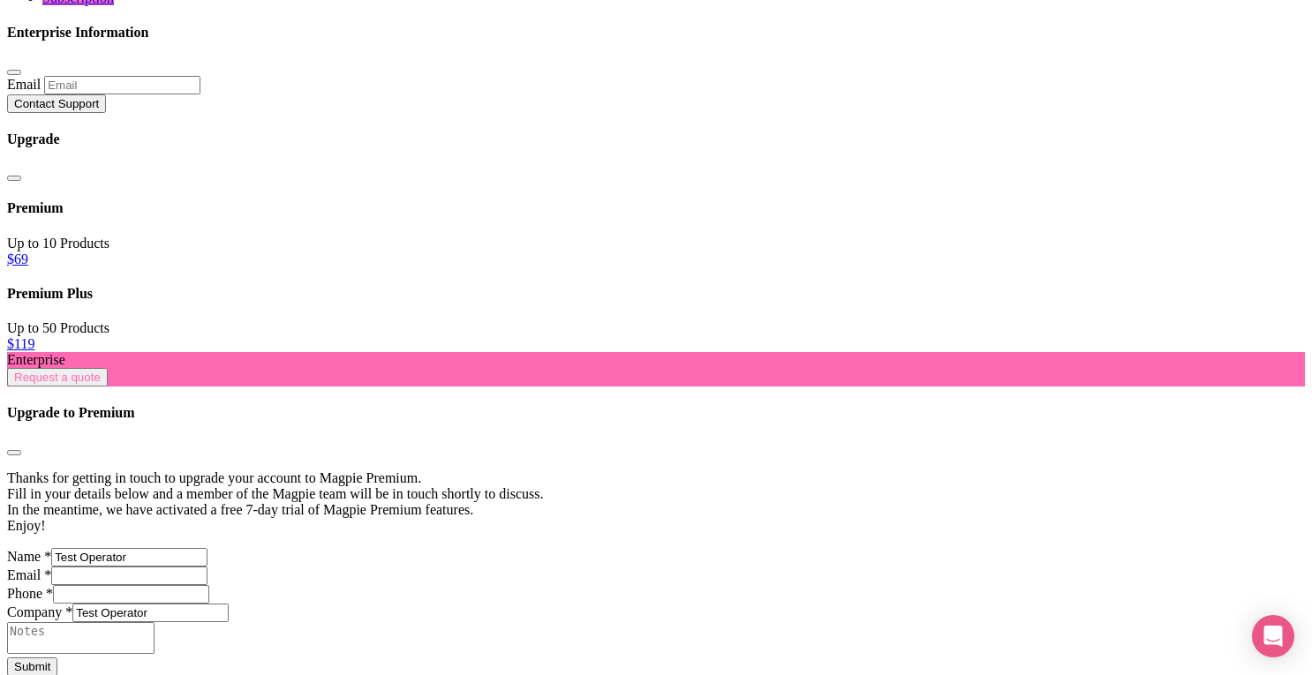
paste input "Milwaukee Food Tours"
drag, startPoint x: 320, startPoint y: 469, endPoint x: 49, endPoint y: 456, distance: 270.4
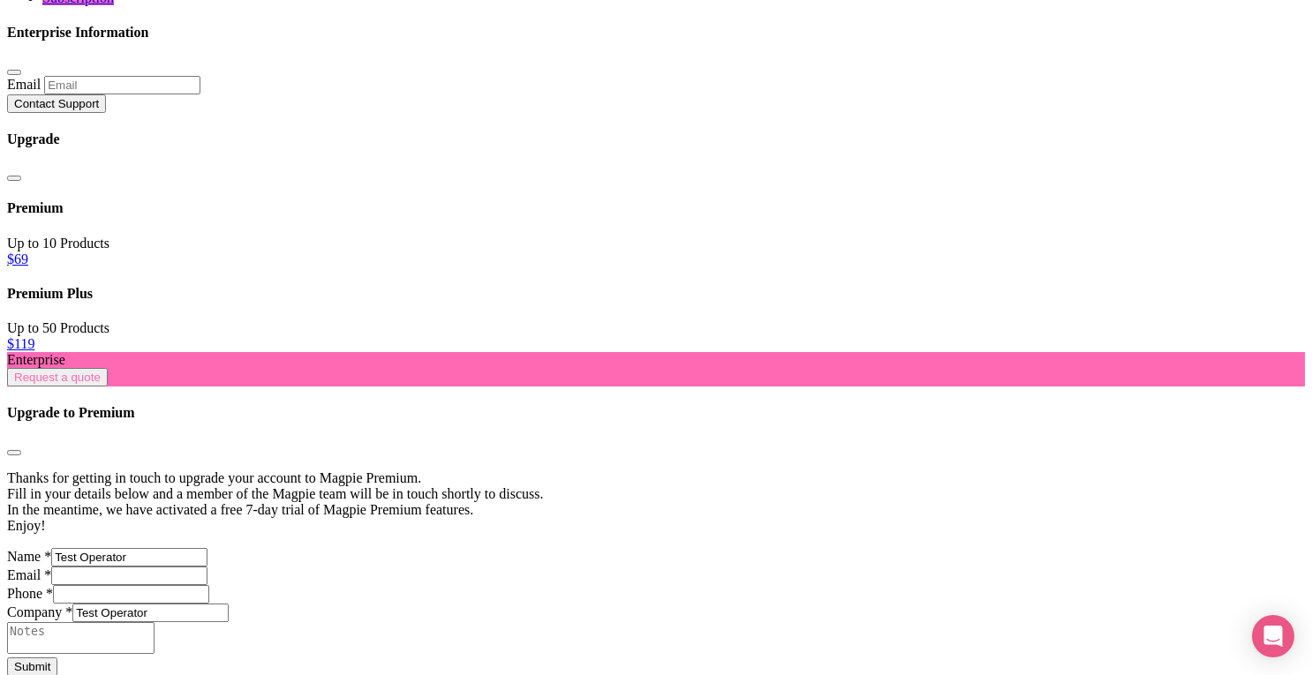
paste input "Vineyard Voyage"
type input "Vineyard Voyages"
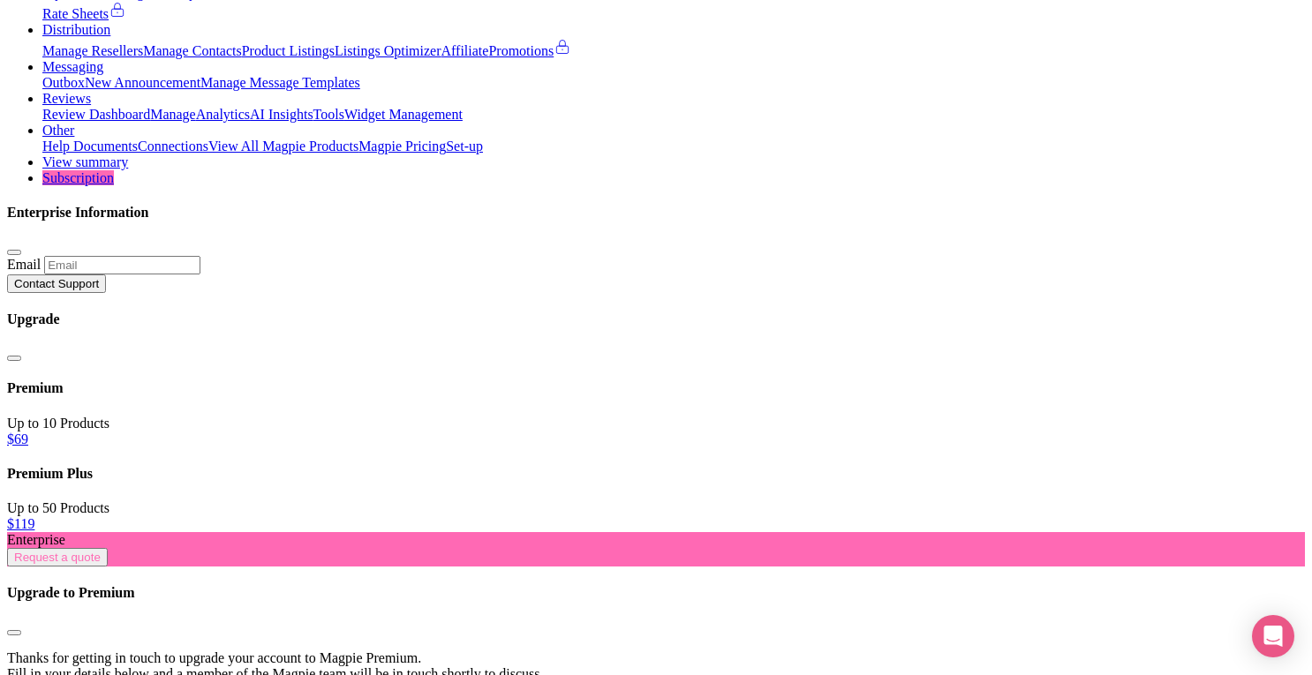
scroll to position [205, 0]
paste input "Vineyard Voyages"
type input "Vineyard Voyages, Washington, DC, USA"
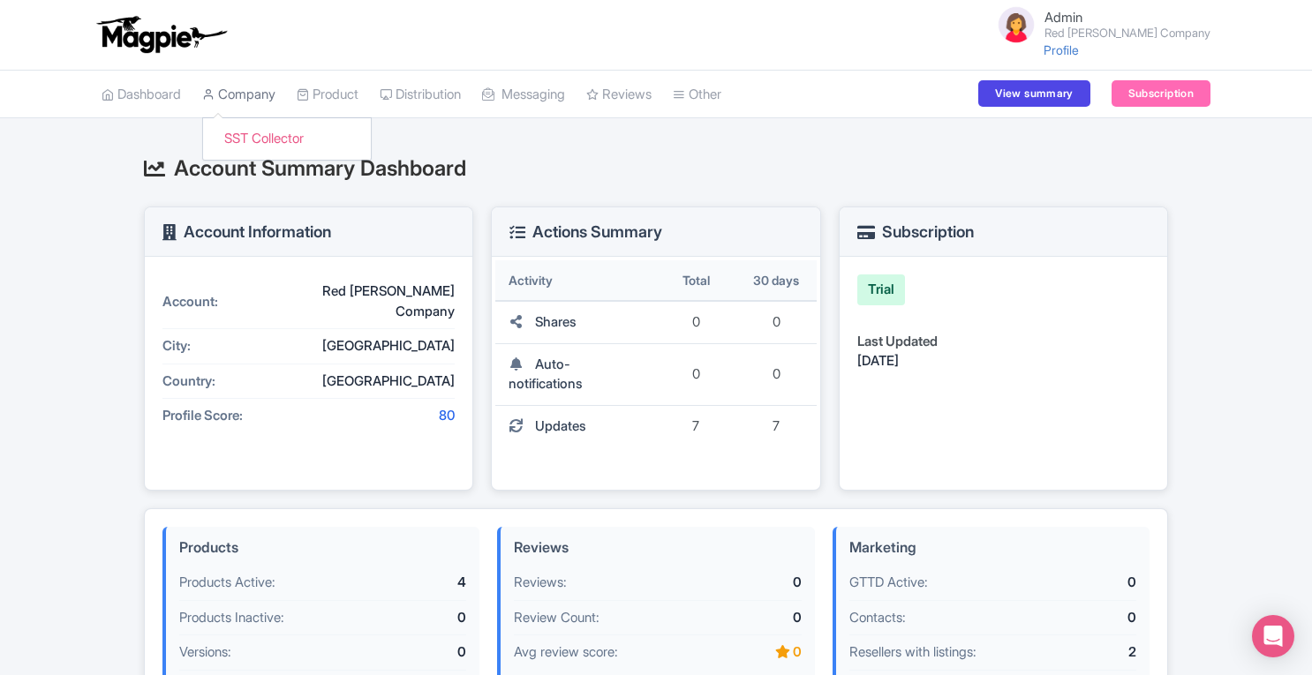
click at [270, 91] on link "Company" at bounding box center [238, 95] width 73 height 49
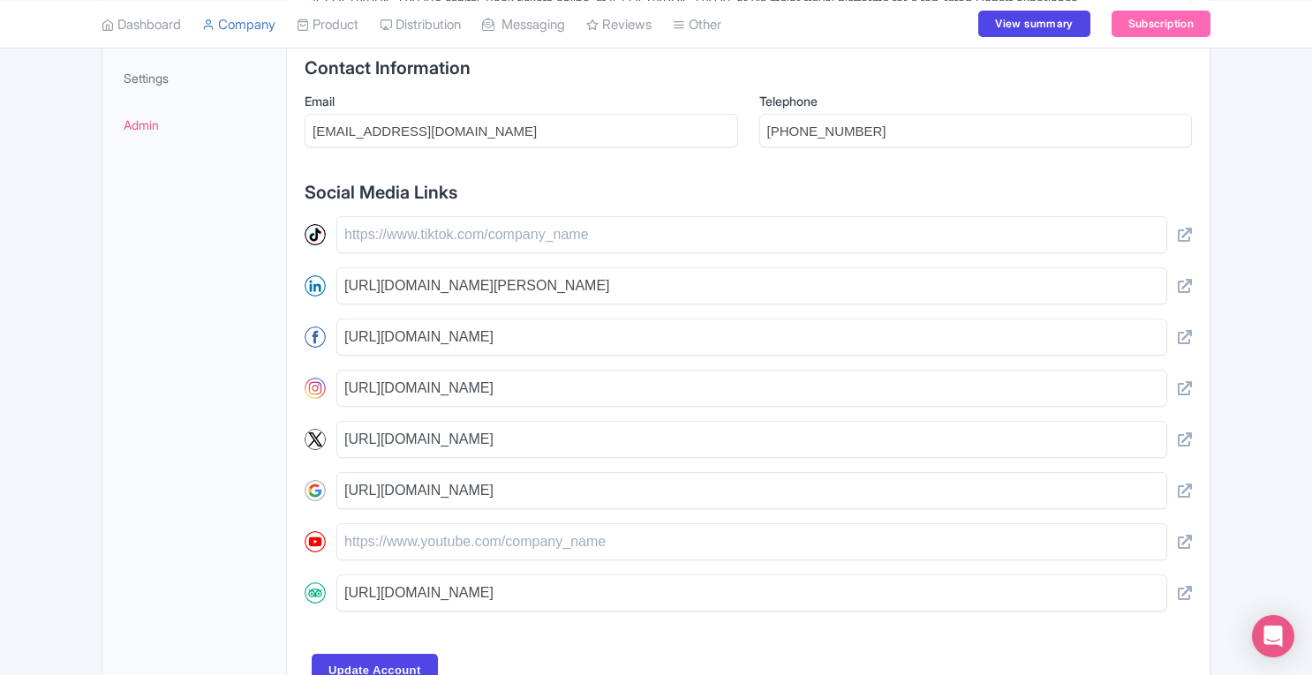
scroll to position [656, 0]
drag, startPoint x: 346, startPoint y: 488, endPoint x: 595, endPoint y: 487, distance: 248.9
click at [595, 487] on input "[URL][DOMAIN_NAME]" at bounding box center [751, 491] width 831 height 37
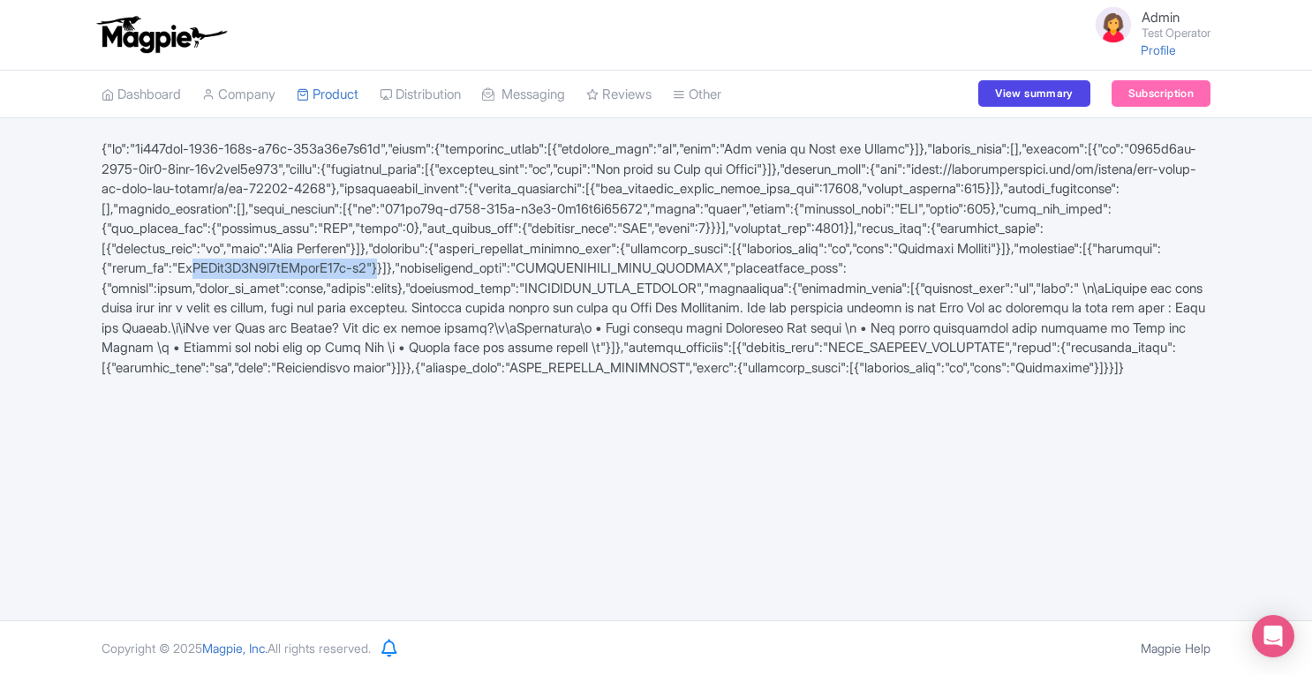
drag, startPoint x: 989, startPoint y: 267, endPoint x: 120, endPoint y: 282, distance: 868.8
click at [120, 282] on div at bounding box center [656, 258] width 1130 height 238
copy div "ChIJEwt1M9K1t4kRDoadX80k-p0"
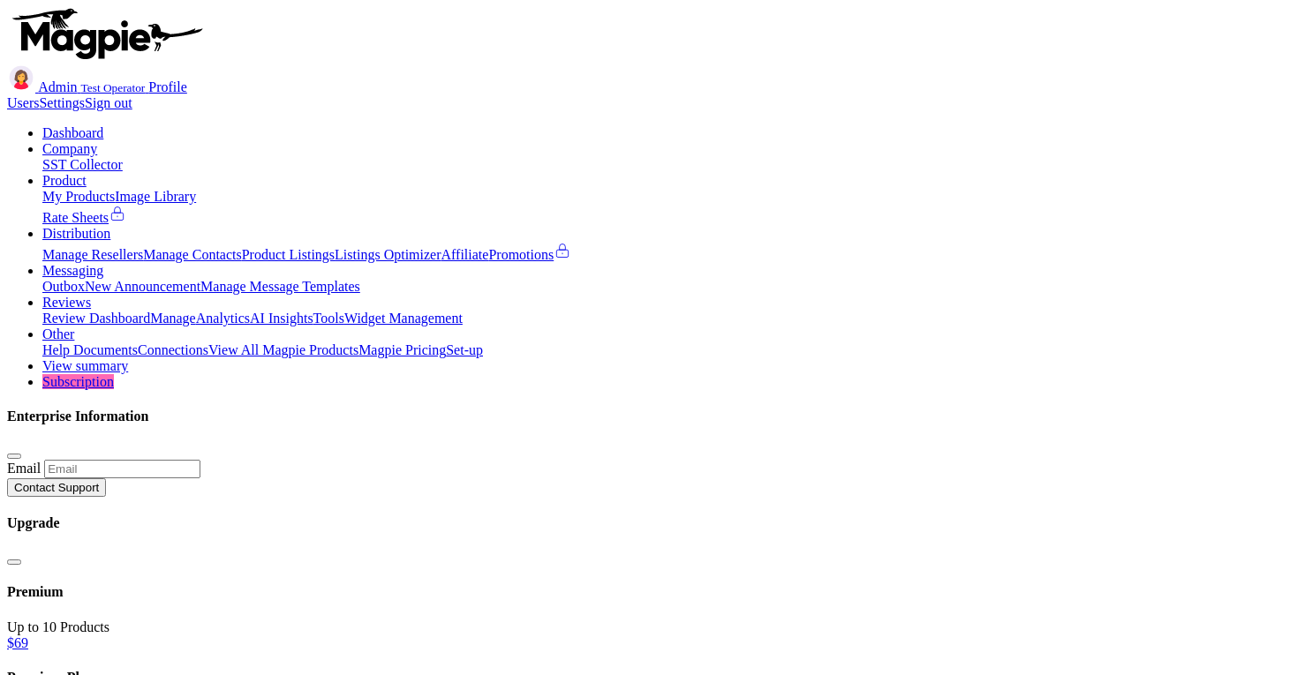
scroll to position [410, 0]
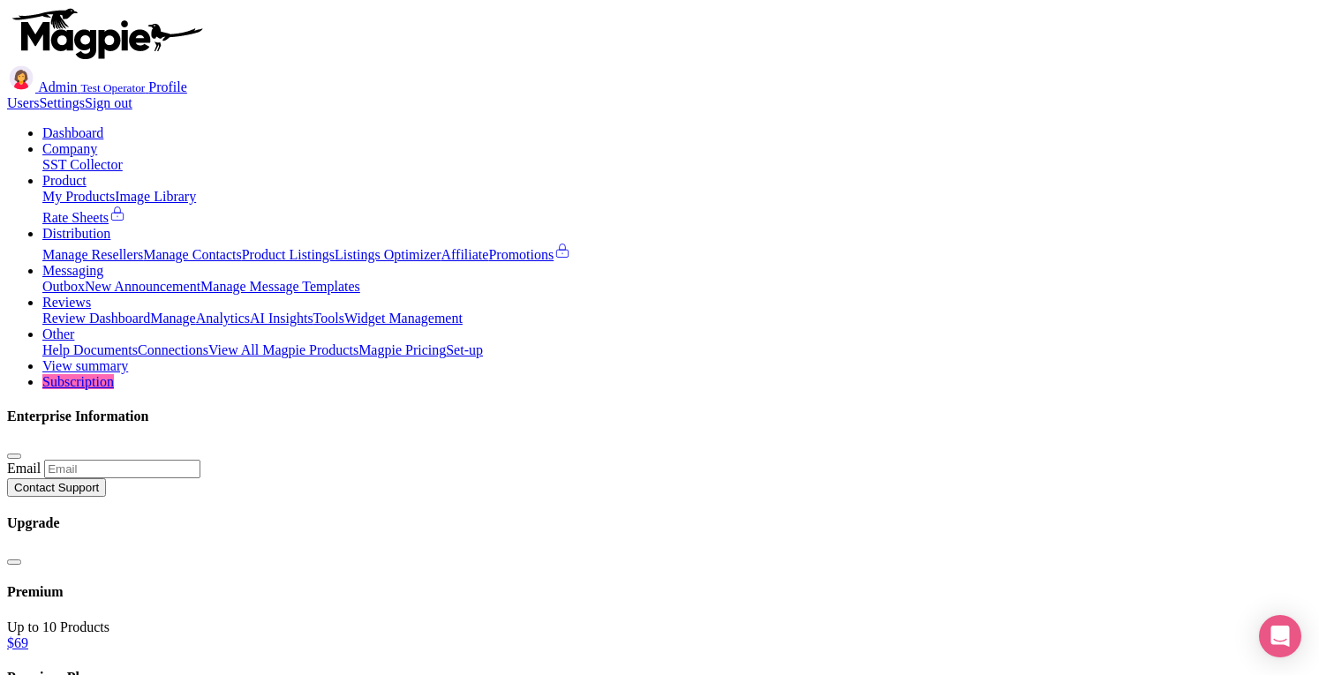
paste input "Vino Virginia Wine Tours"
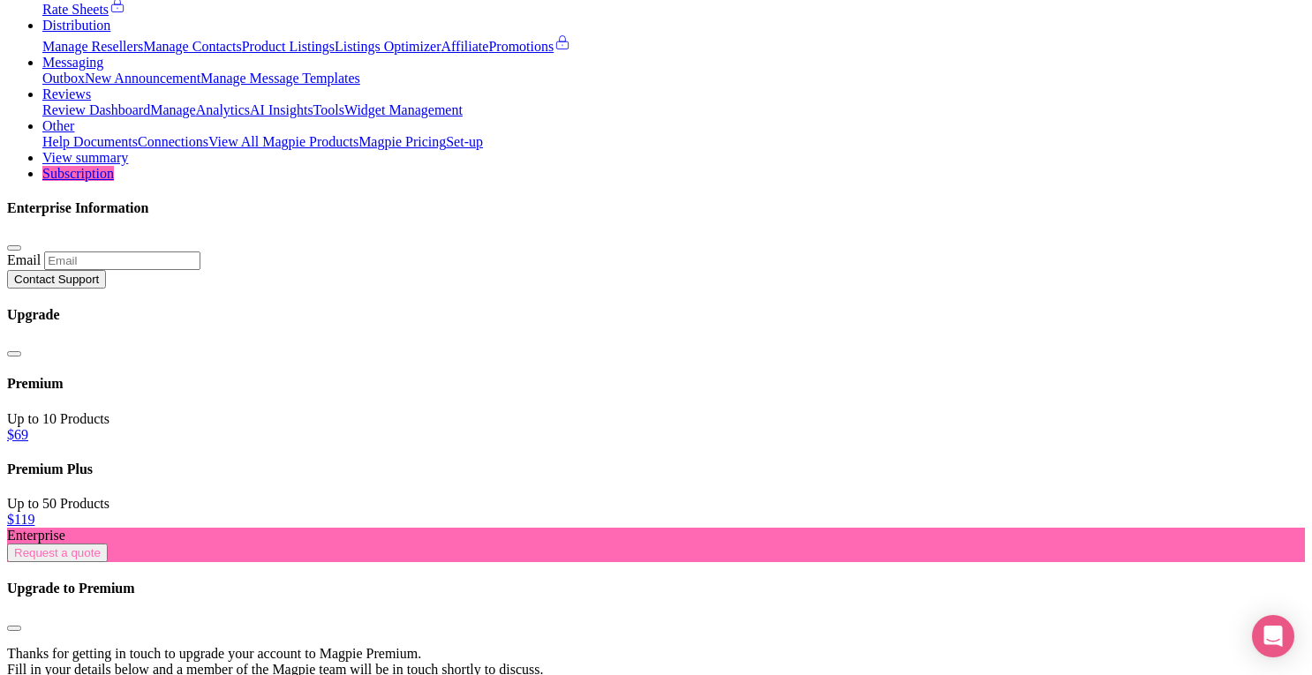
scroll to position [212, 0]
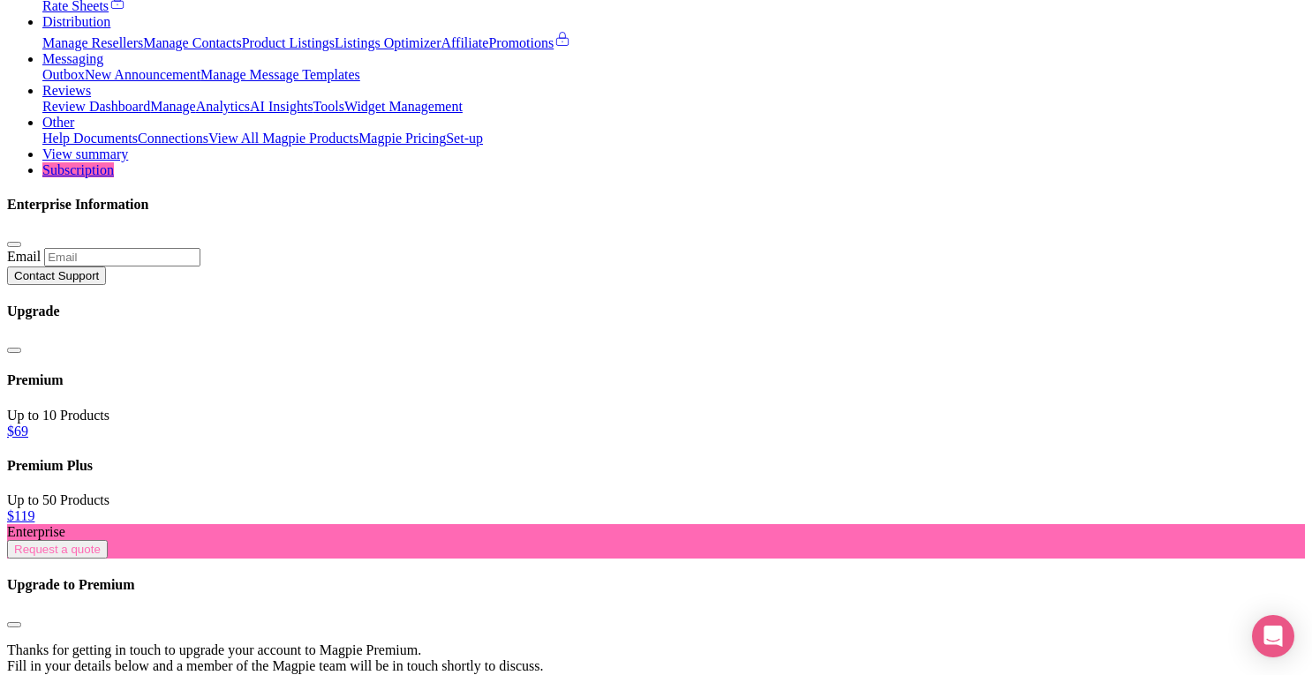
type input "Vino [US_STATE] Wine Tours, Business office location only, [GEOGRAPHIC_DATA][PE…"
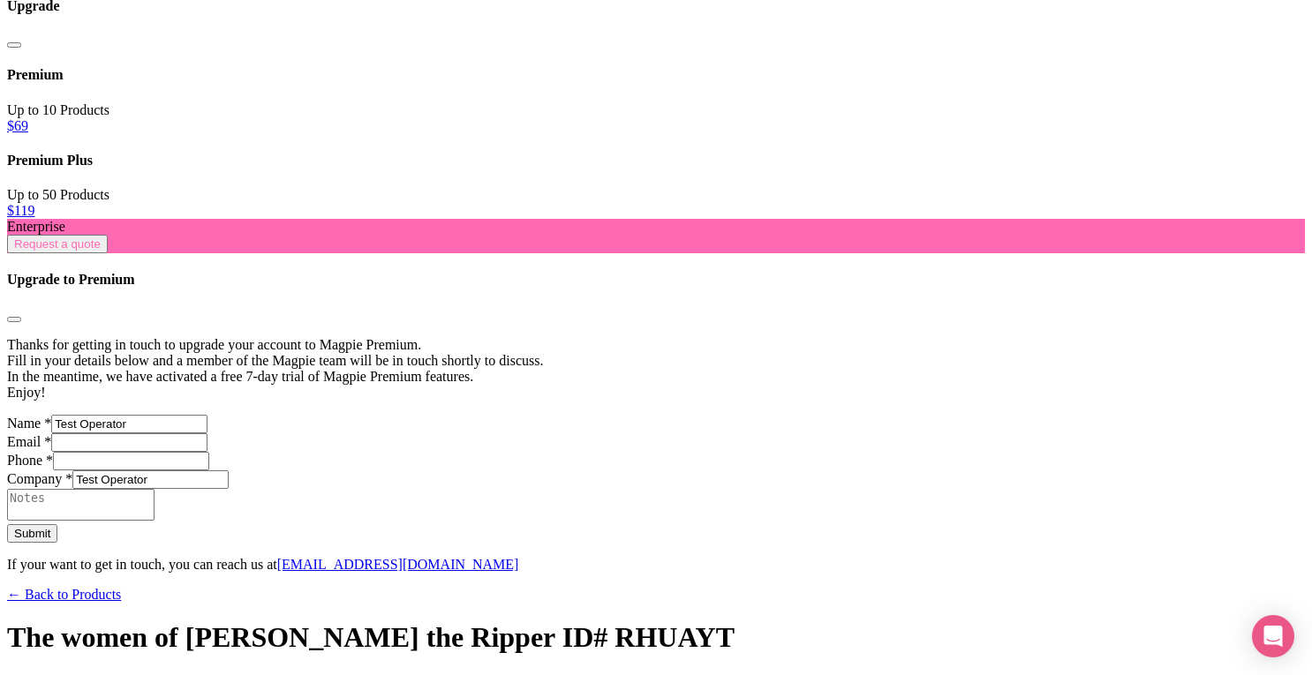
scroll to position [521, 0]
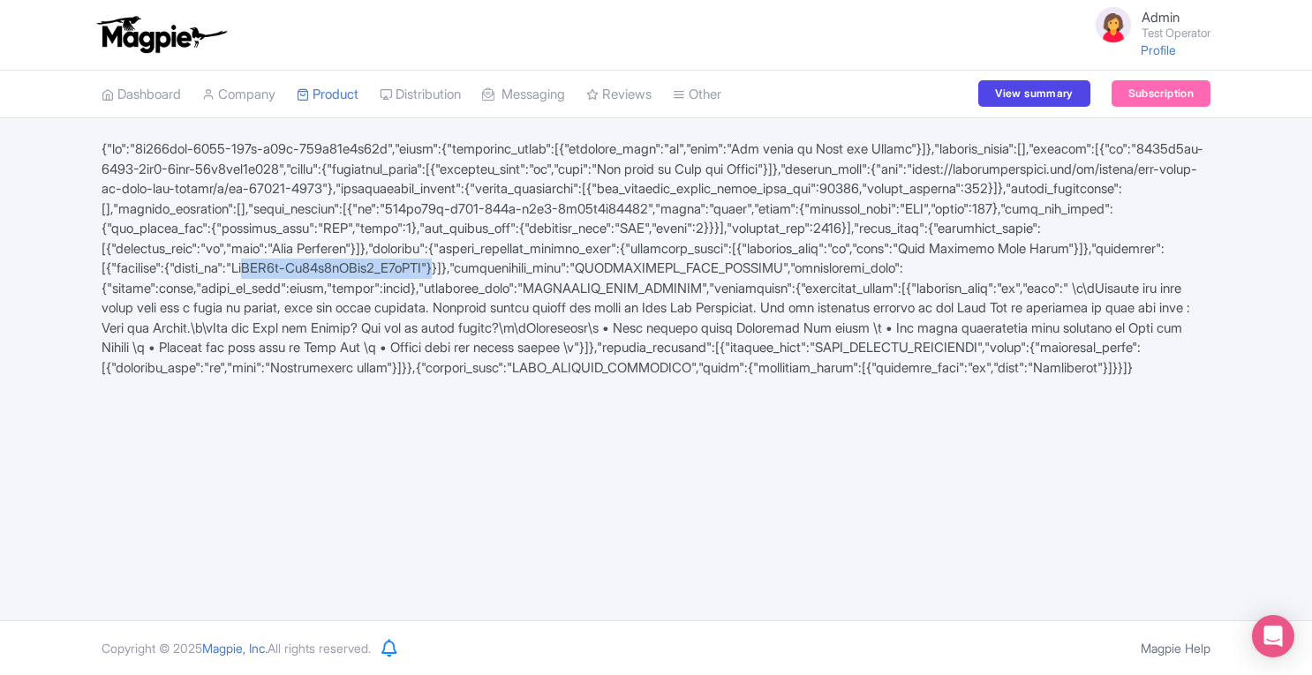
drag, startPoint x: 1028, startPoint y: 267, endPoint x: 250, endPoint y: 294, distance: 779.0
click at [250, 294] on div at bounding box center [656, 258] width 1130 height 238
copy div "ChIJK3n-Da23t4kRCof8_P1pHDM"
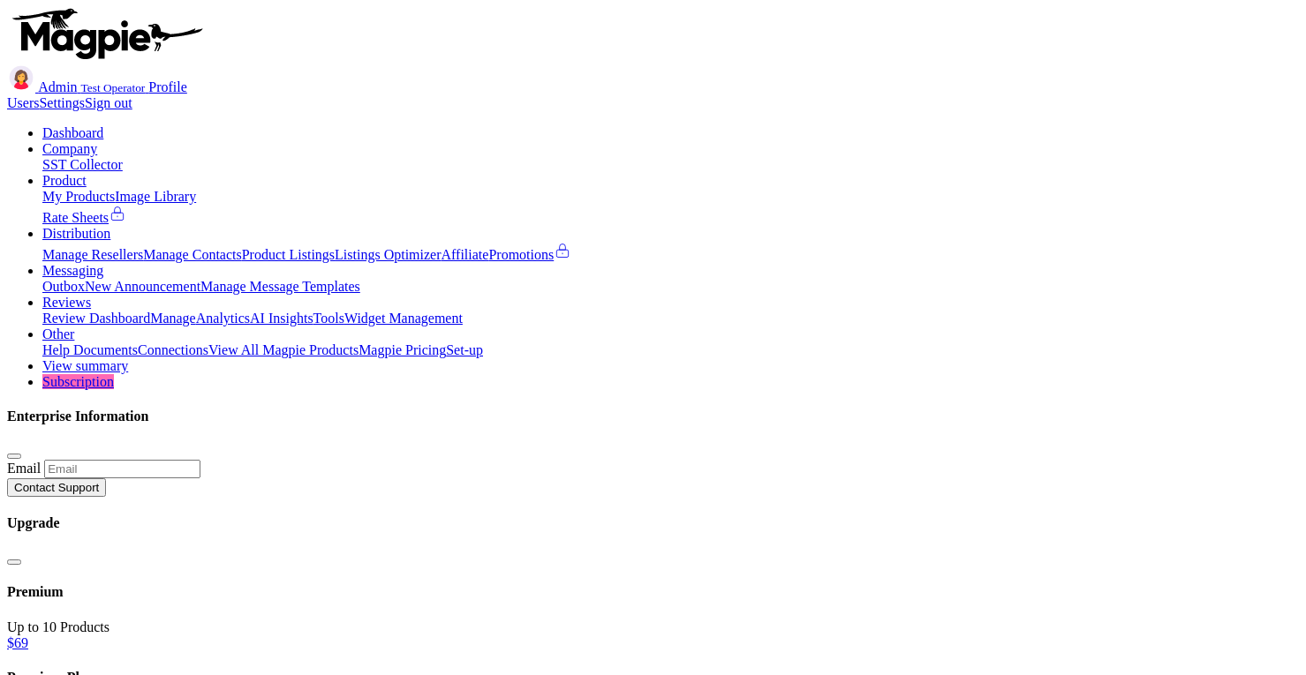
scroll to position [521, 0]
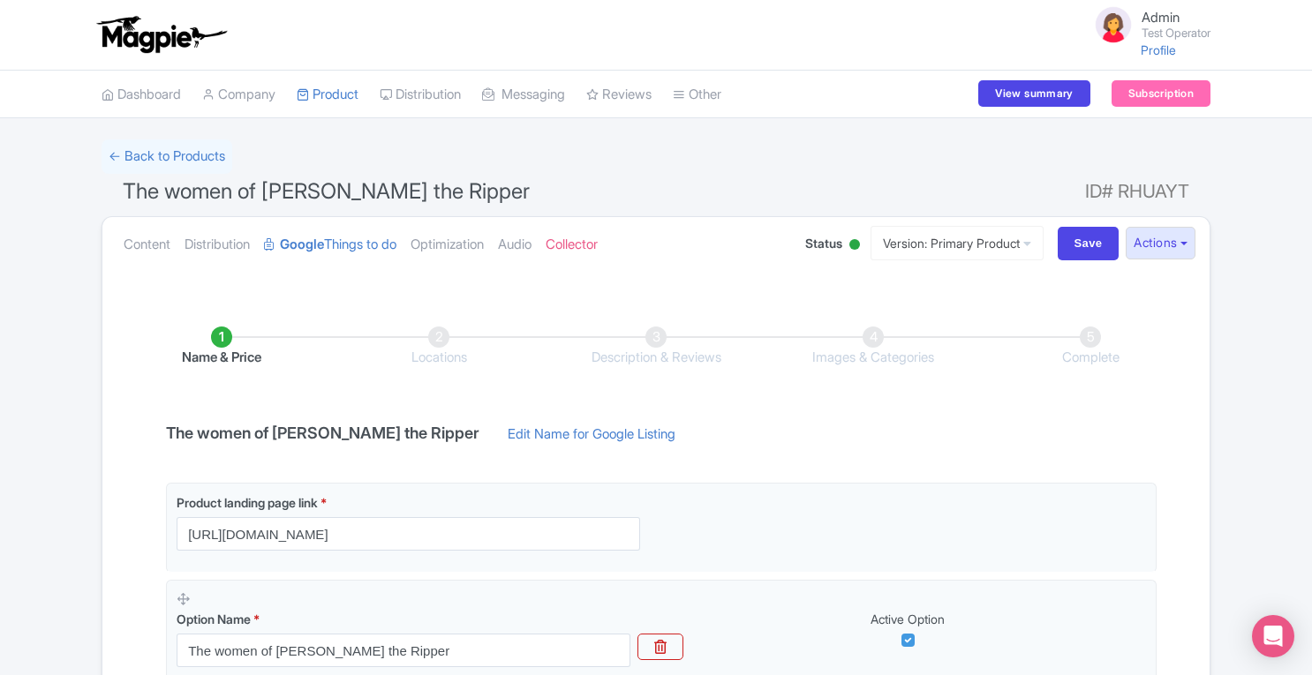
scroll to position [410, 0]
